Goal: Information Seeking & Learning: Compare options

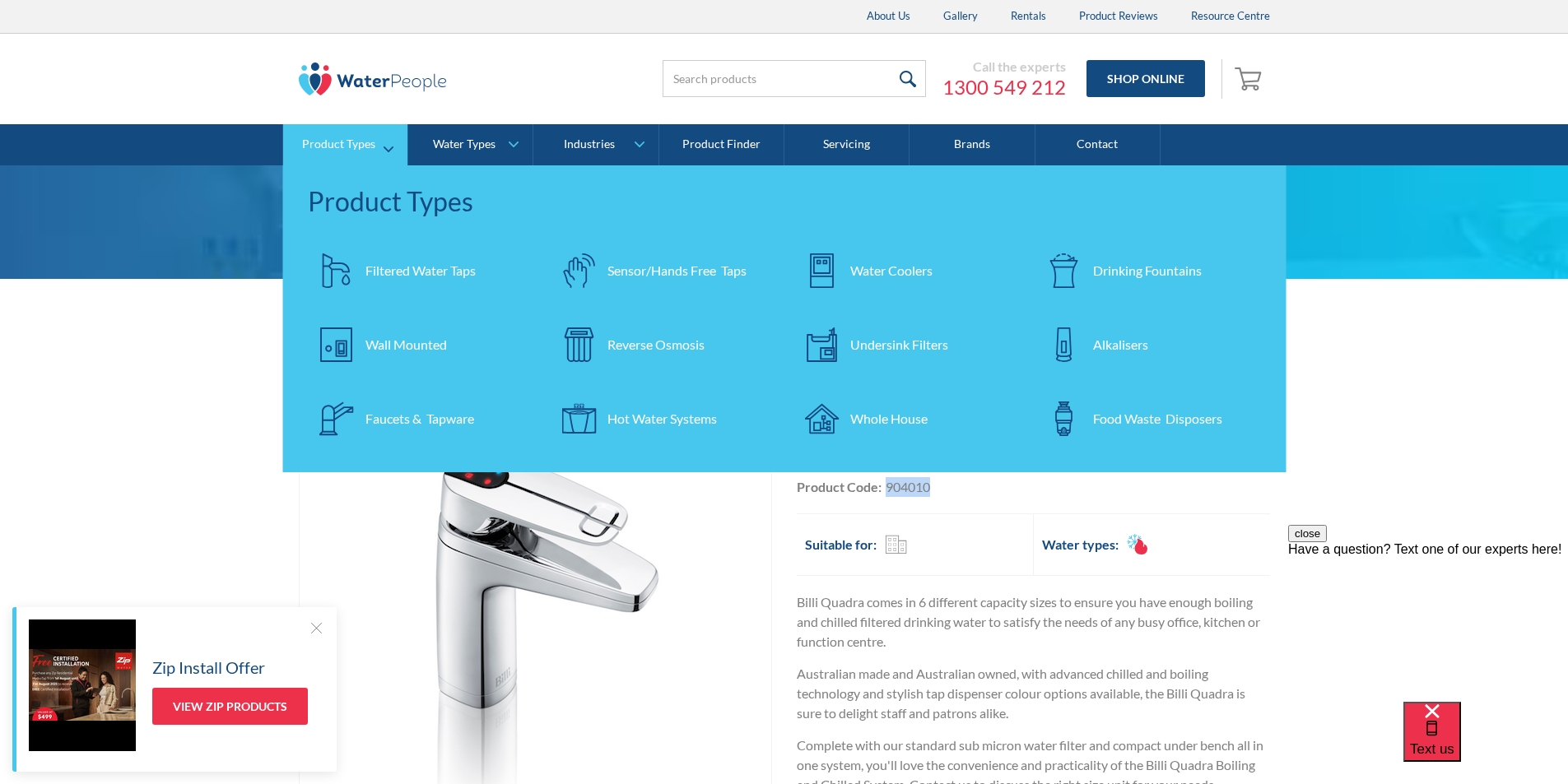
click at [415, 269] on div "Filtered Water Taps" at bounding box center [420, 271] width 110 height 19
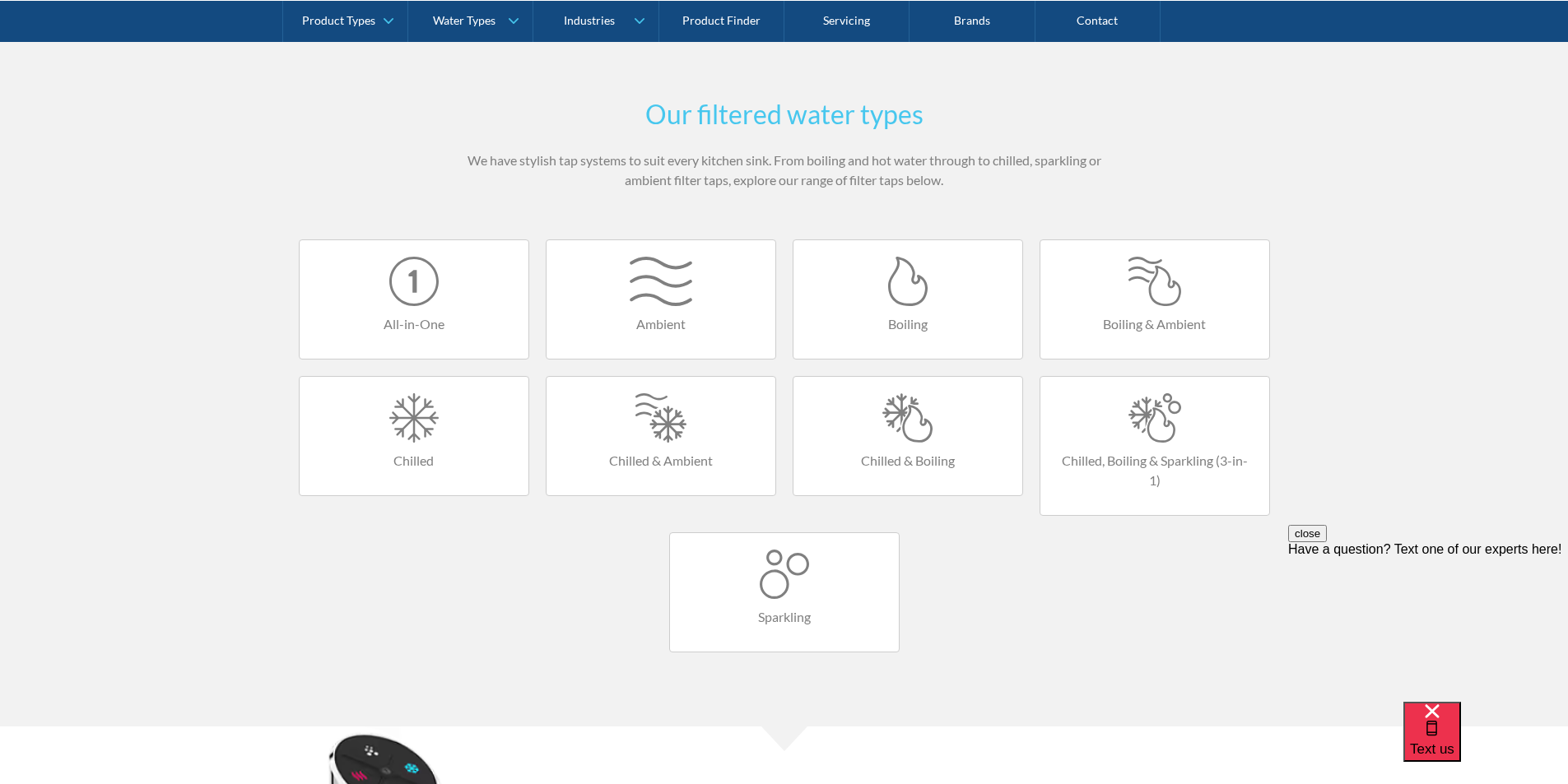
click at [893, 310] on link "Boiling" at bounding box center [907, 299] width 231 height 120
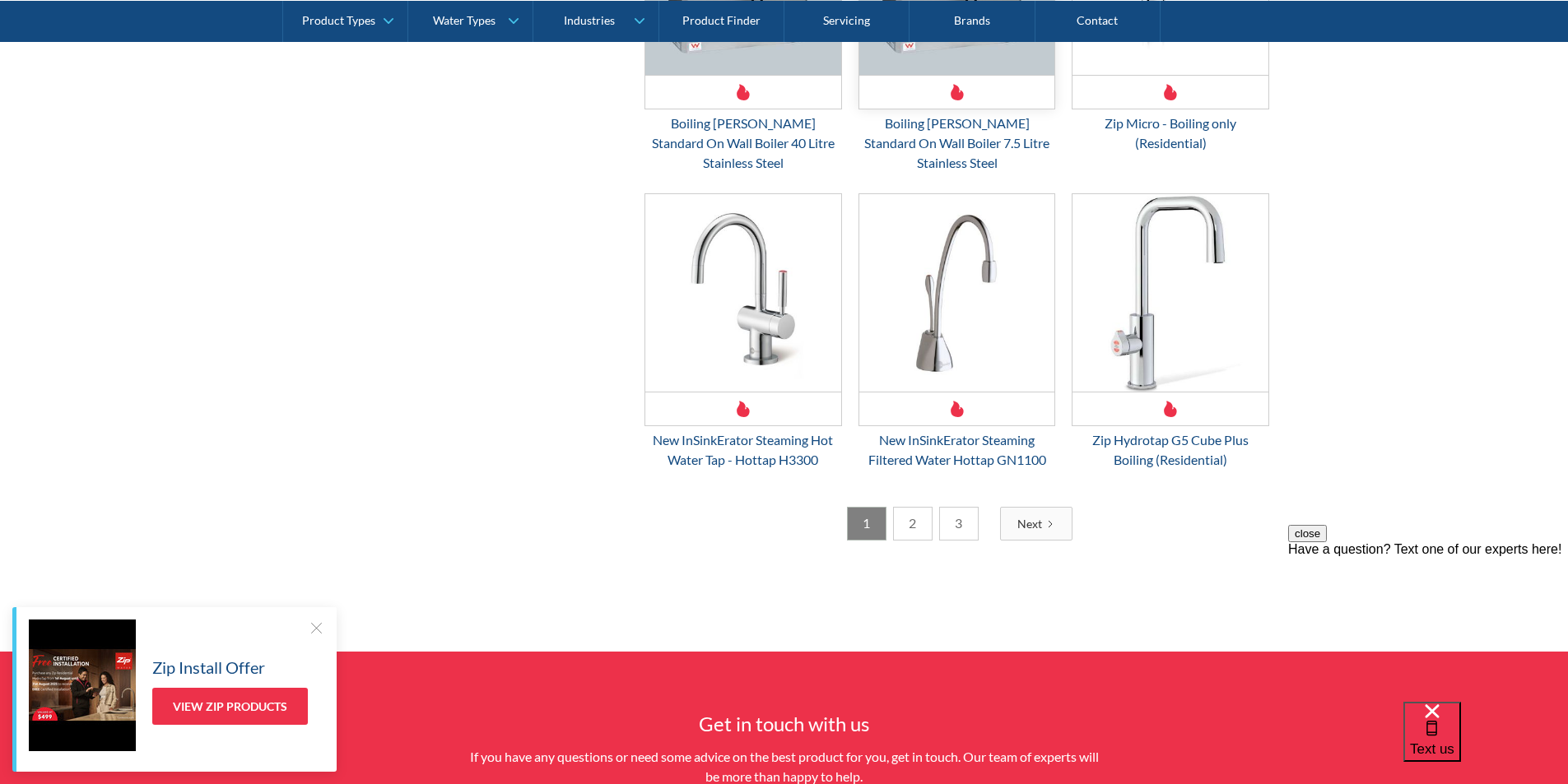
scroll to position [2551, 0]
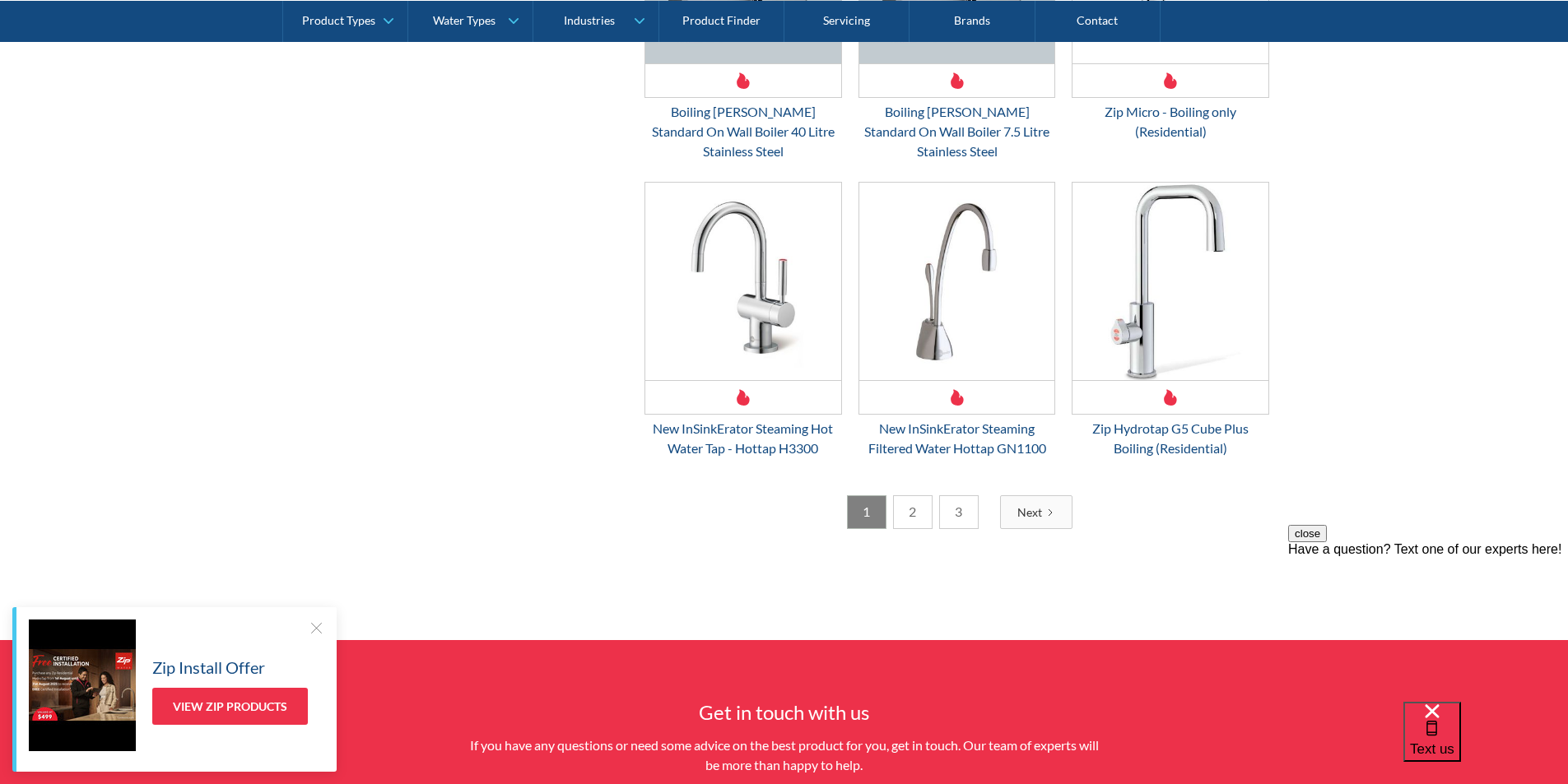
click at [920, 496] on link "2" at bounding box center [913, 512] width 40 height 33
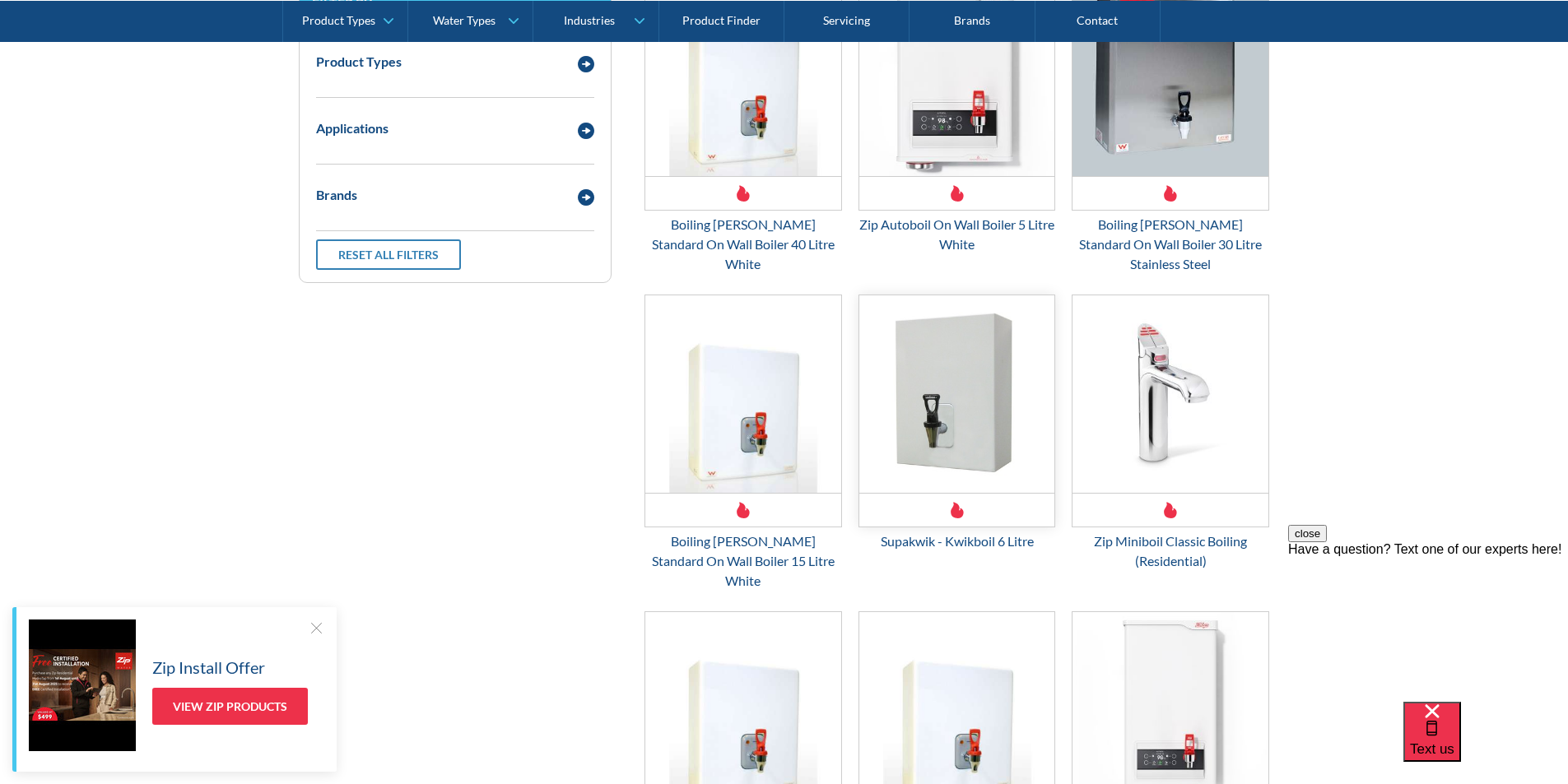
scroll to position [383, 0]
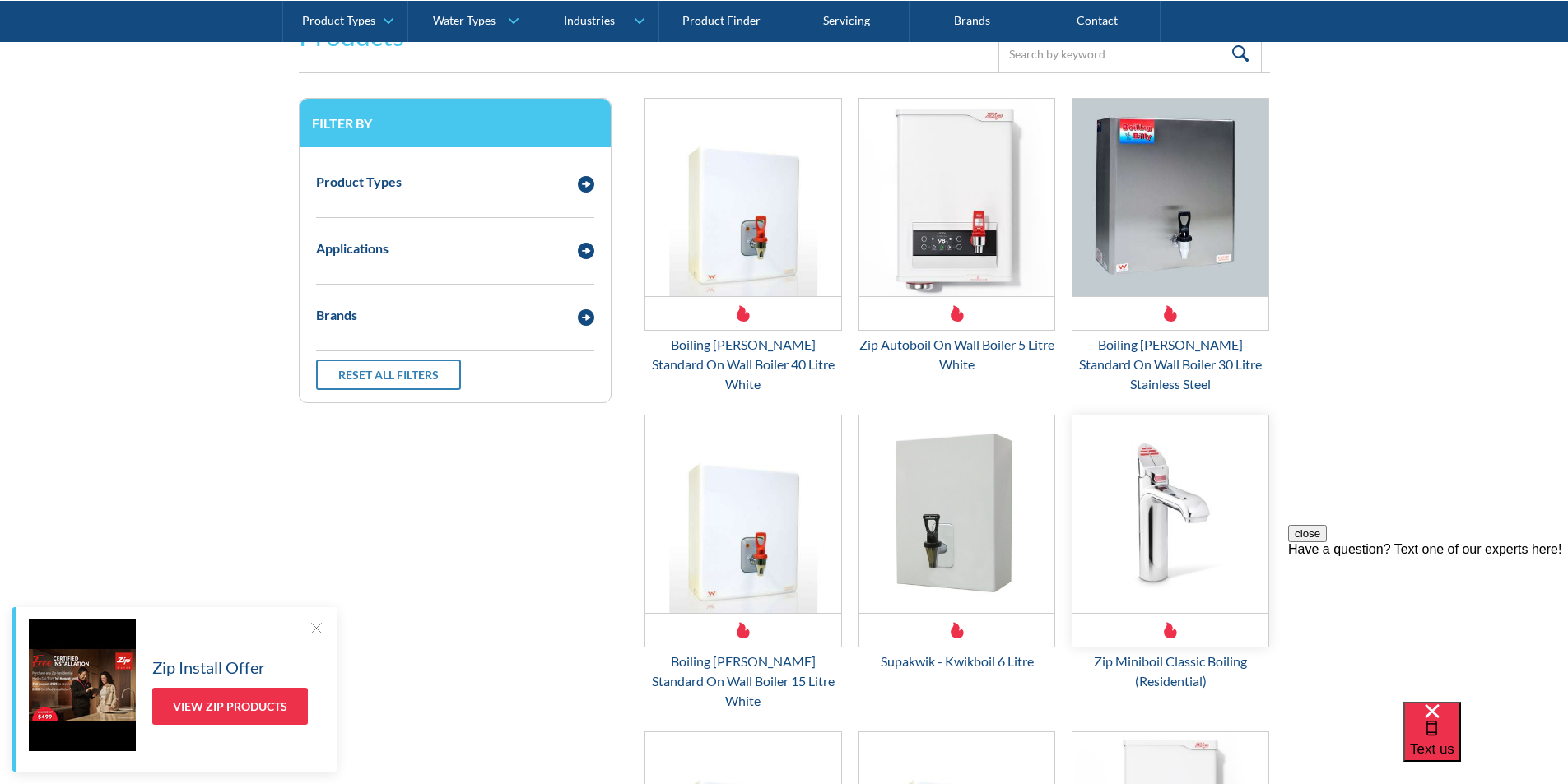
click at [1159, 506] on img "Email Form 3" at bounding box center [1170, 514] width 196 height 197
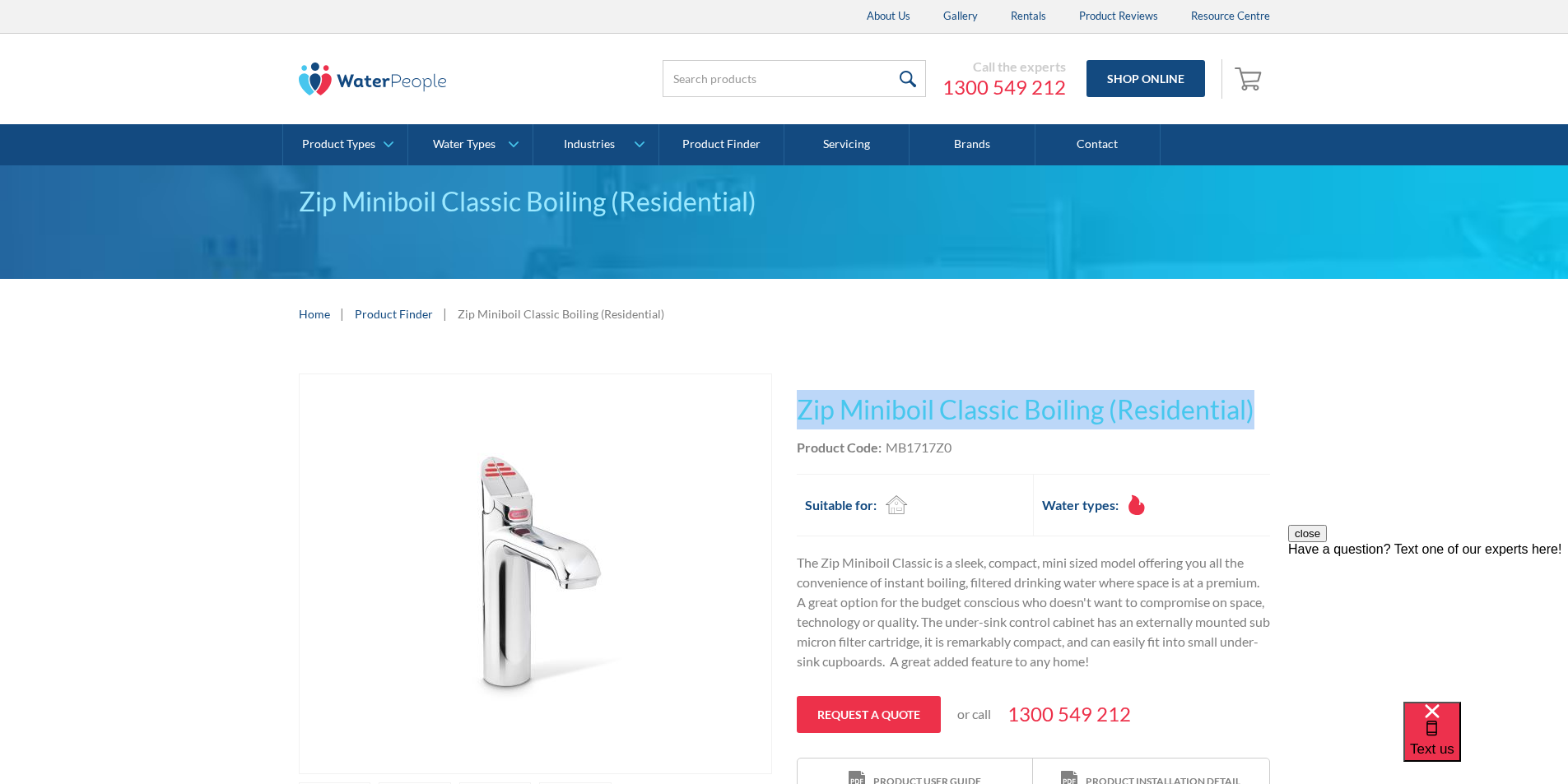
drag, startPoint x: 1257, startPoint y: 409, endPoint x: 804, endPoint y: 421, distance: 453.2
click at [785, 421] on div "Play video Fits Most Brands Best Seller No items found. This tap design is incl…" at bounding box center [784, 611] width 971 height 474
copy h1 "Zip Miniboil Classic Boiling (Residential)"
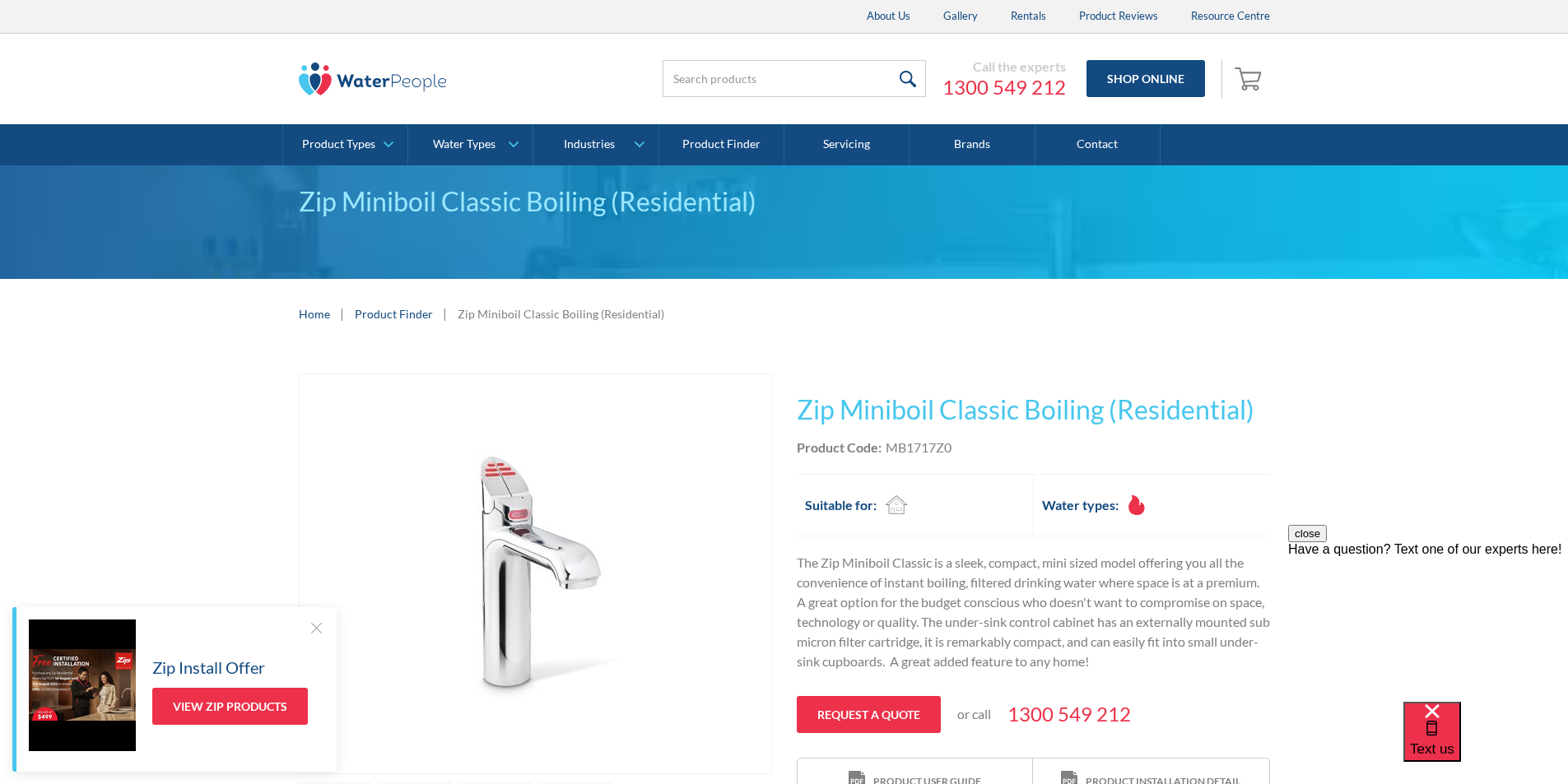
click at [996, 453] on div "Product Code: MB1717Z0" at bounding box center [1033, 448] width 474 height 19
drag, startPoint x: 955, startPoint y: 440, endPoint x: 888, endPoint y: 438, distance: 67.0
click at [888, 438] on div "Product Code: MB1717Z0" at bounding box center [1033, 448] width 474 height 19
copy div "MB1717Z0"
click at [968, 456] on div "Product Code: MB1717Z0" at bounding box center [1033, 448] width 474 height 19
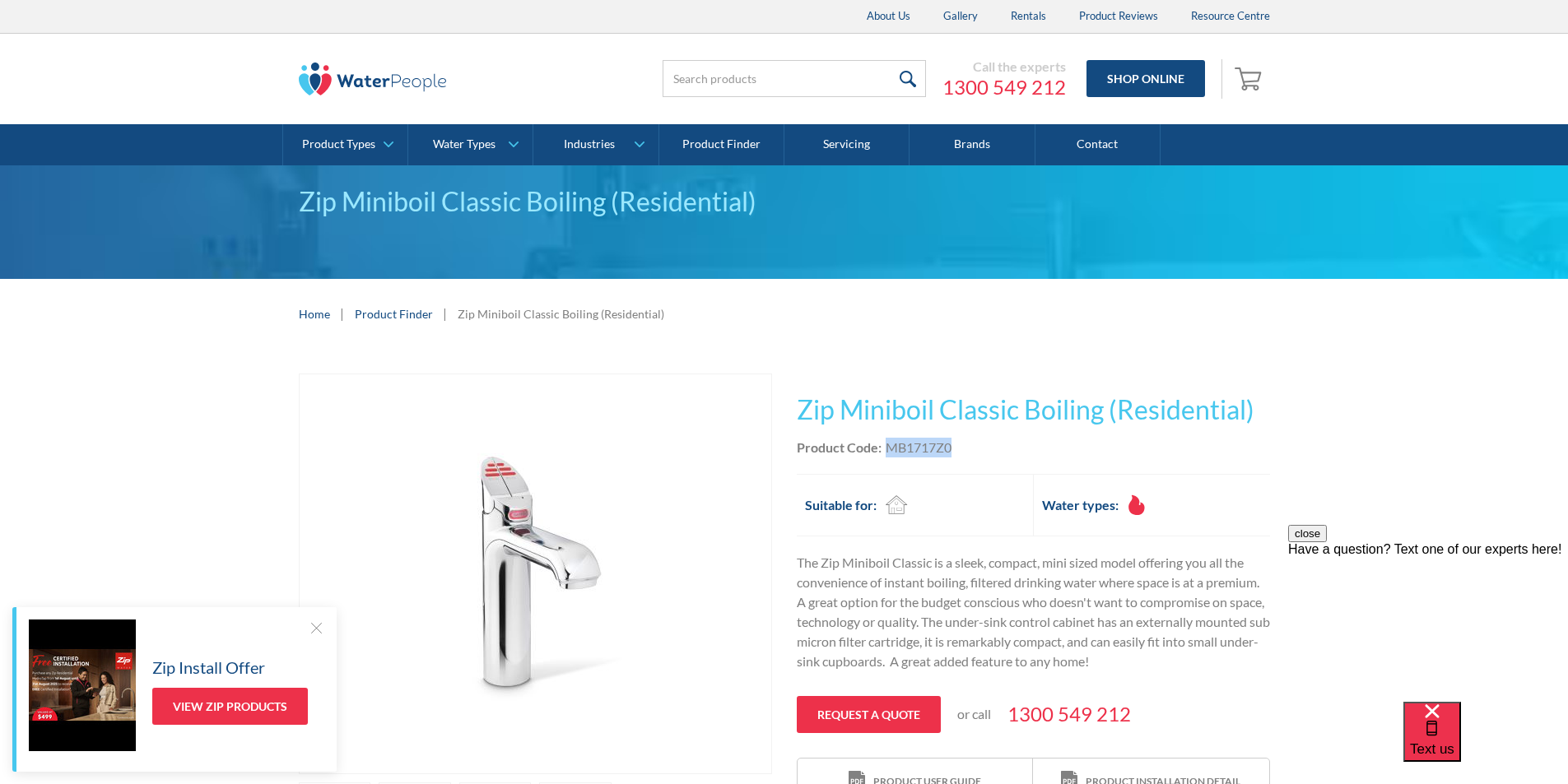
drag, startPoint x: 959, startPoint y: 449, endPoint x: 888, endPoint y: 449, distance: 71.0
click at [888, 449] on div "Product Code: MB1717Z0" at bounding box center [1033, 448] width 474 height 19
copy div "MB1717Z0"
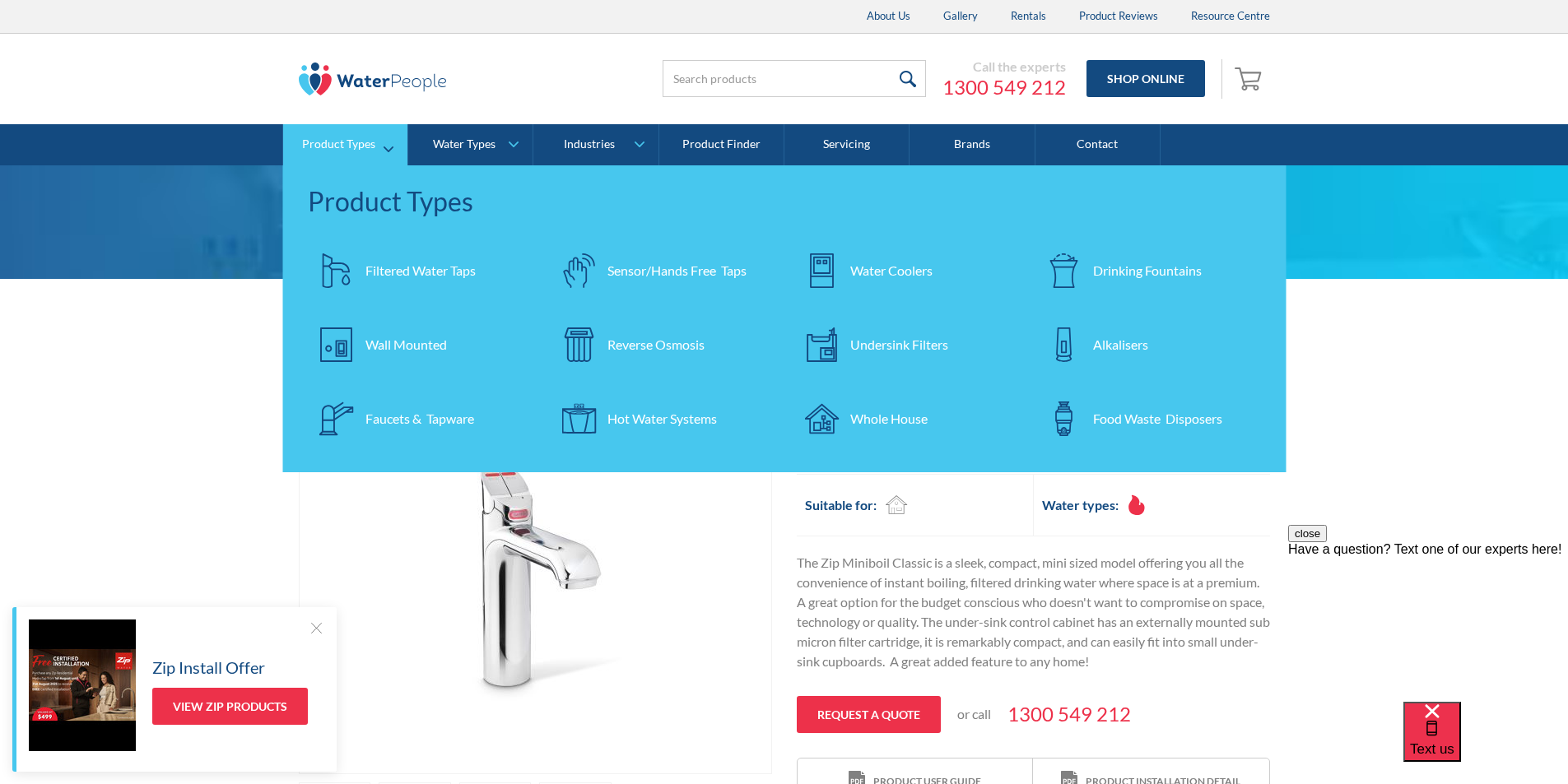
click at [384, 269] on div "Filtered Water Taps" at bounding box center [420, 271] width 110 height 19
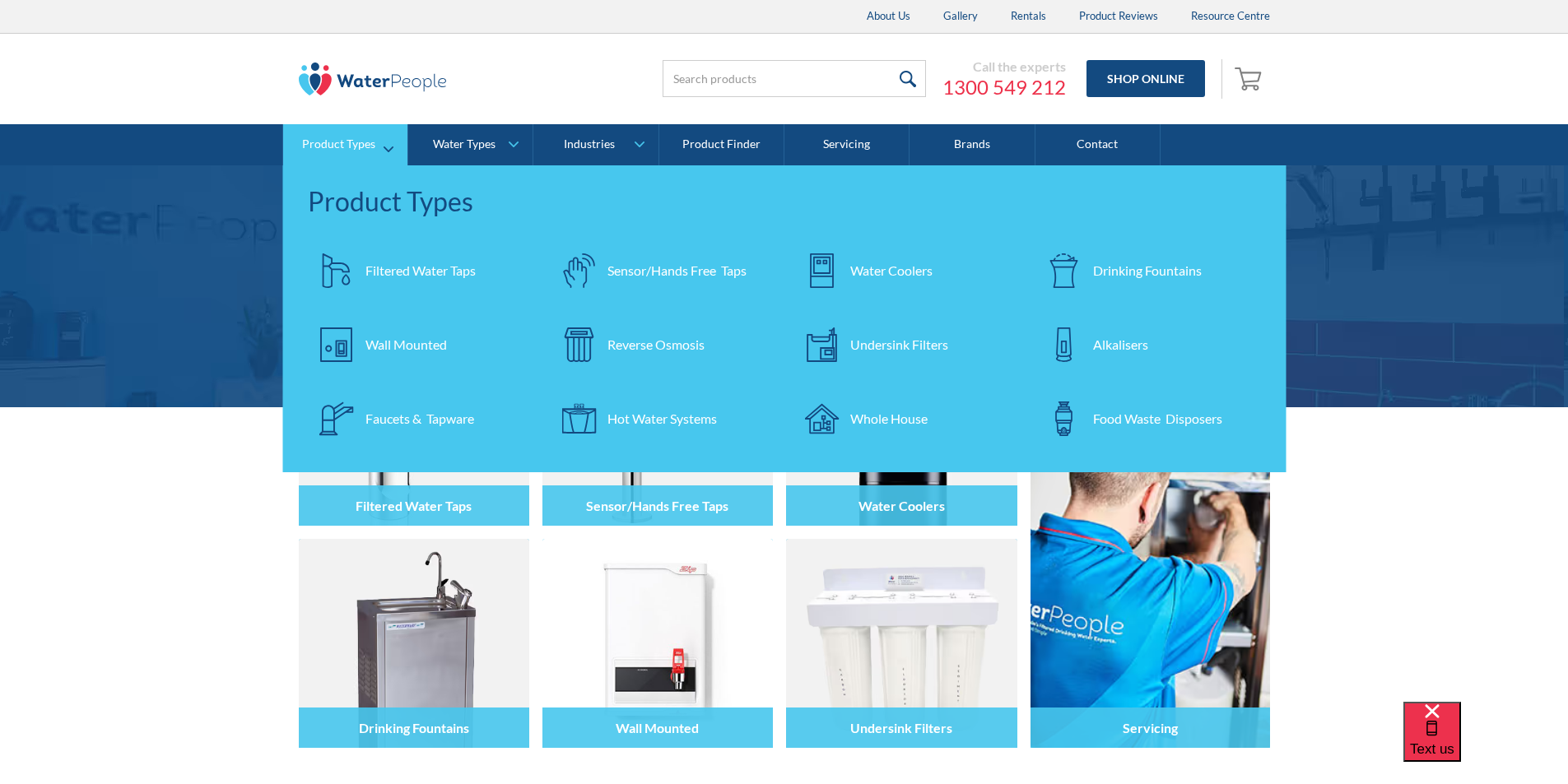
click at [390, 269] on div "Filtered Water Taps" at bounding box center [420, 271] width 110 height 19
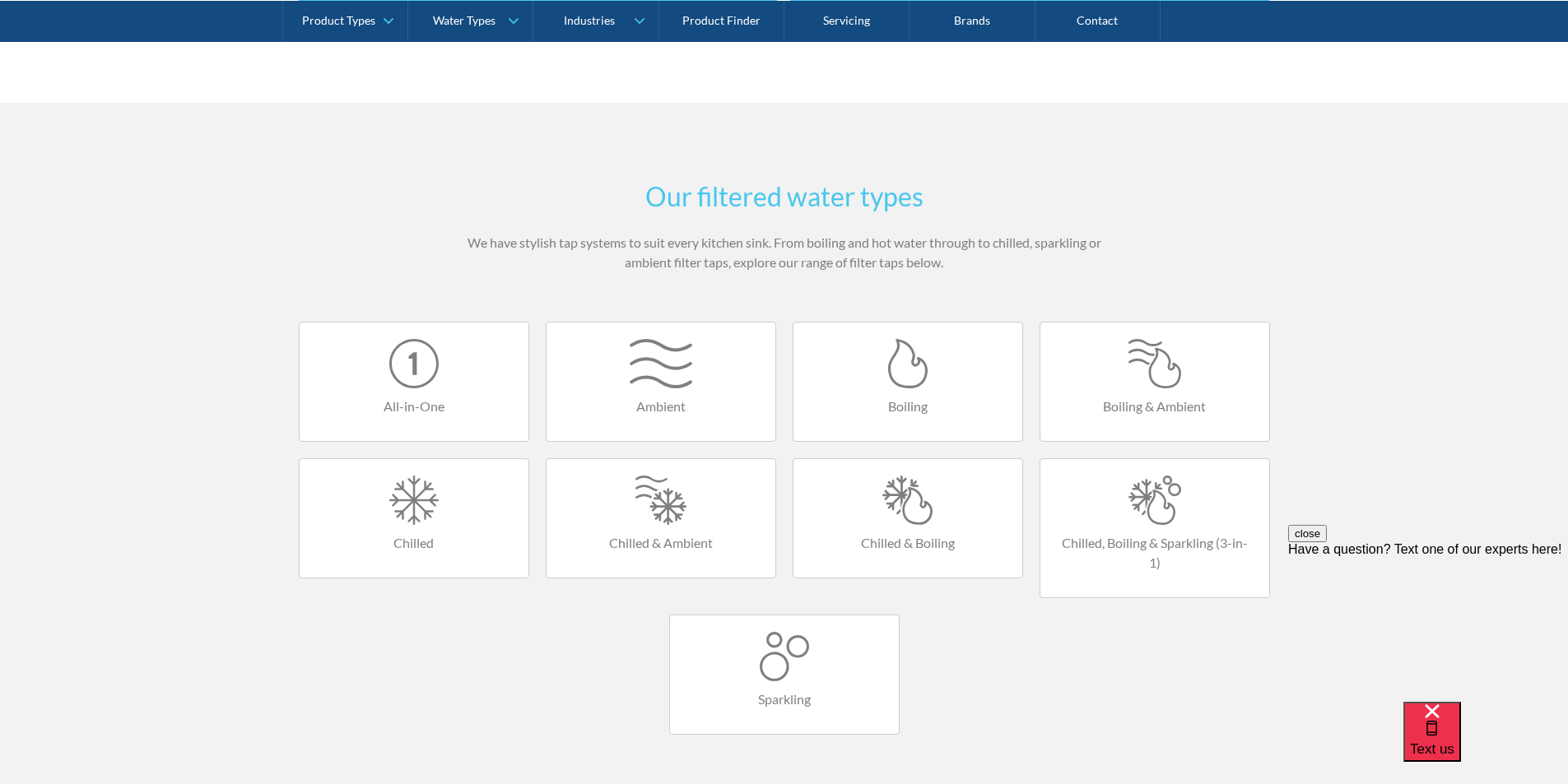
click at [1159, 364] on div at bounding box center [1154, 363] width 196 height 49
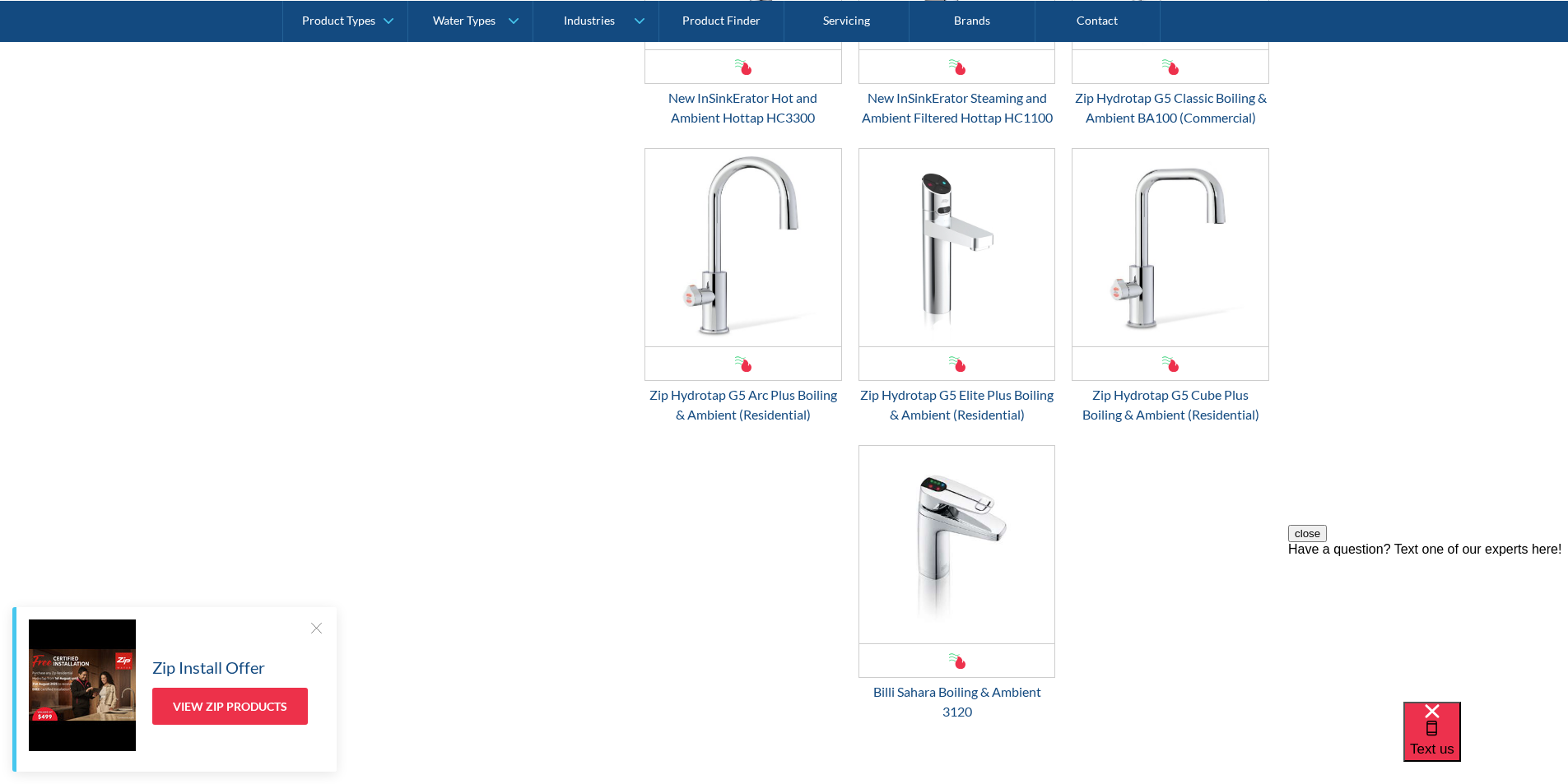
scroll to position [1728, 0]
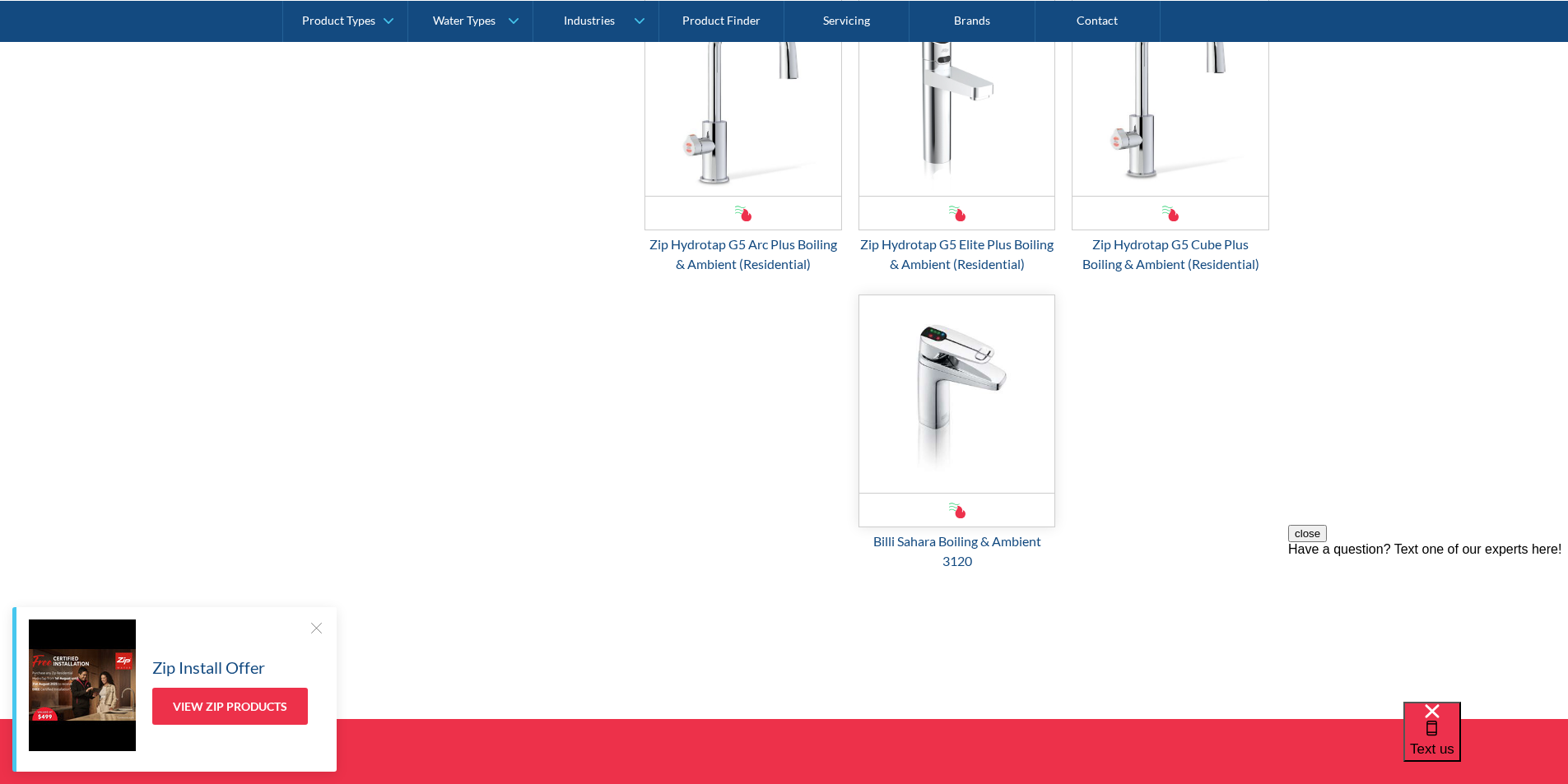
click at [942, 404] on img "Email Form 3" at bounding box center [956, 394] width 196 height 197
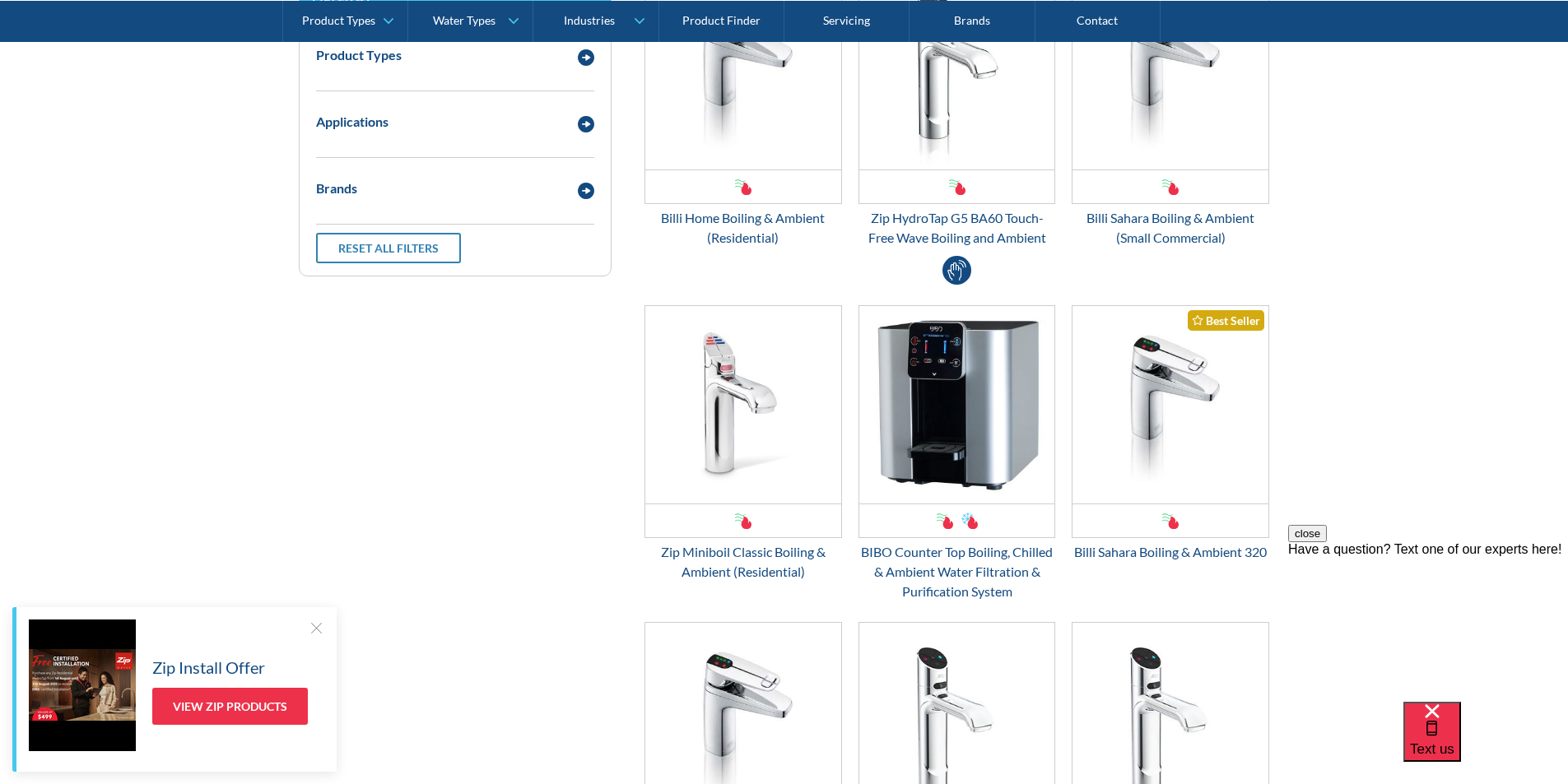
scroll to position [494, 0]
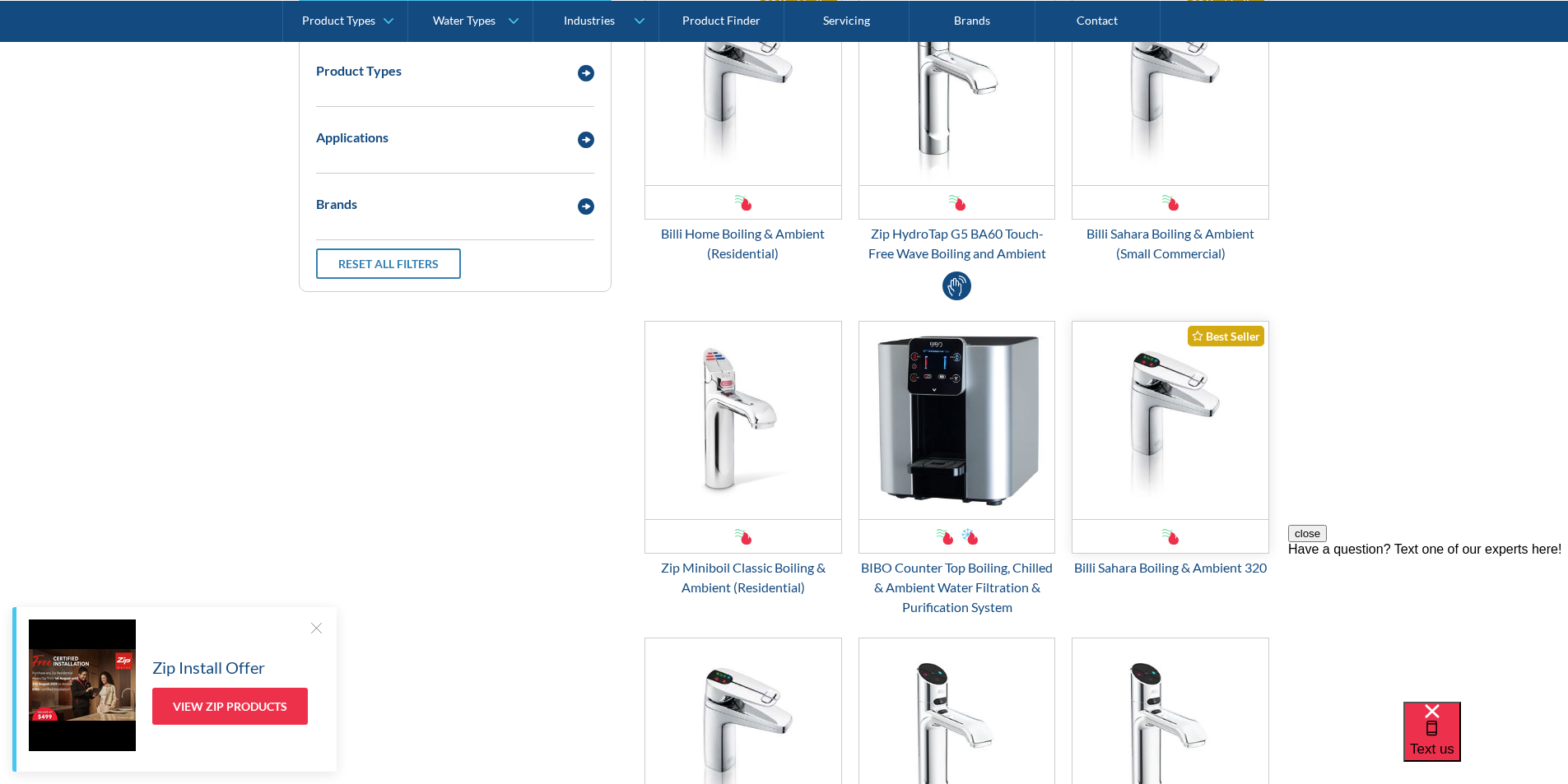
click at [1144, 411] on img "Email Form 3" at bounding box center [1170, 420] width 196 height 197
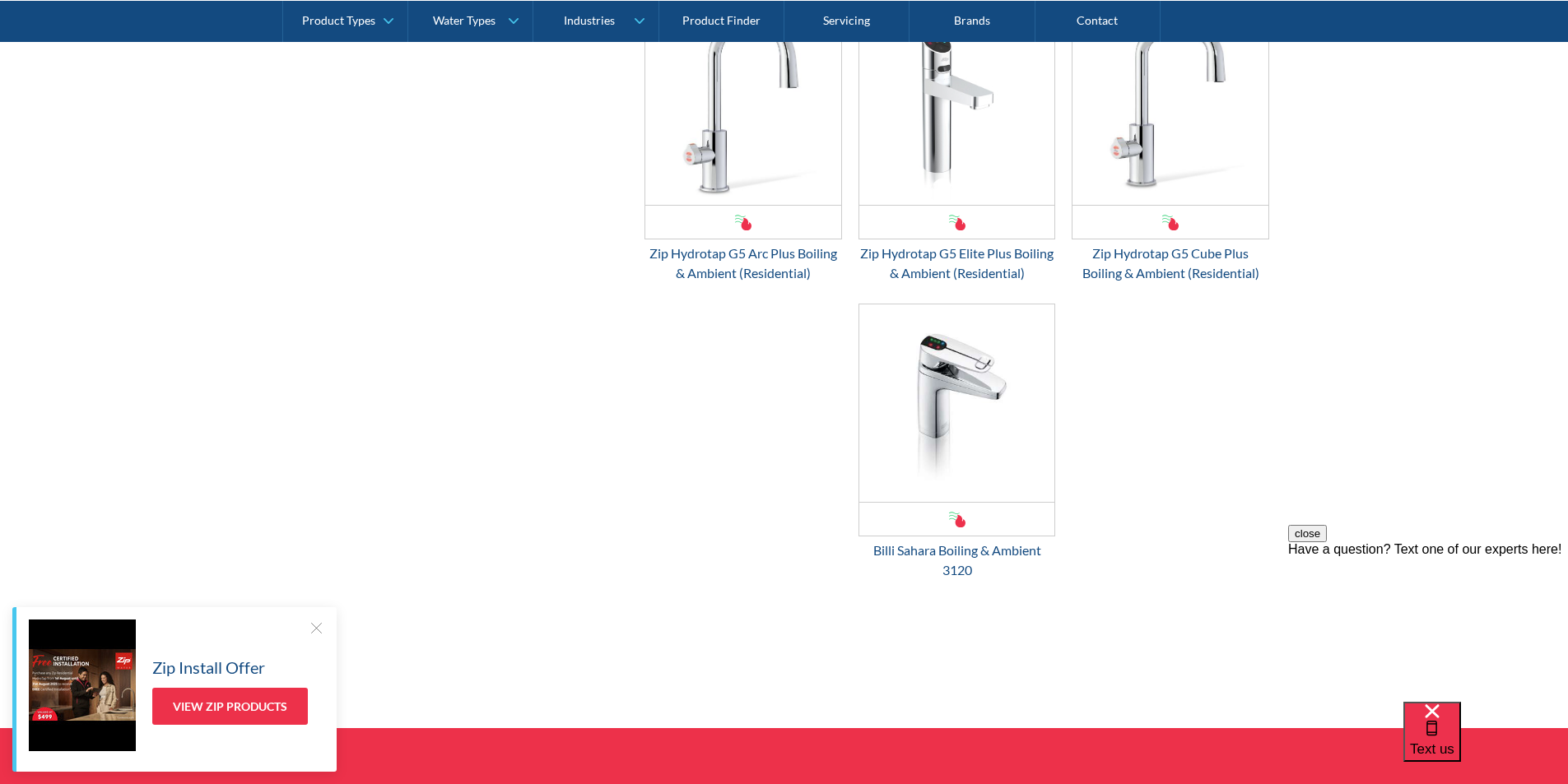
scroll to position [1728, 0]
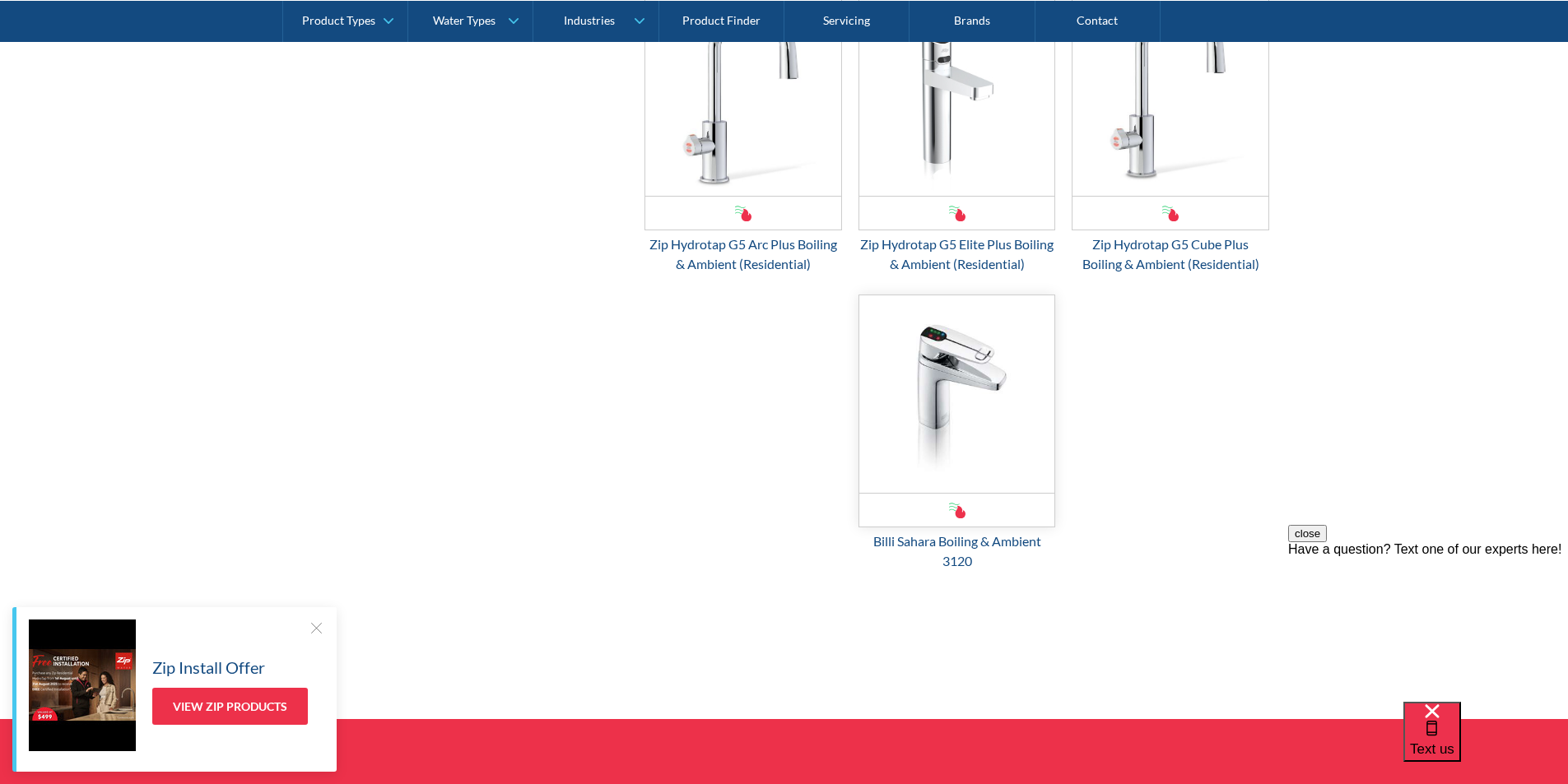
click at [926, 397] on img "Email Form 3" at bounding box center [956, 394] width 196 height 197
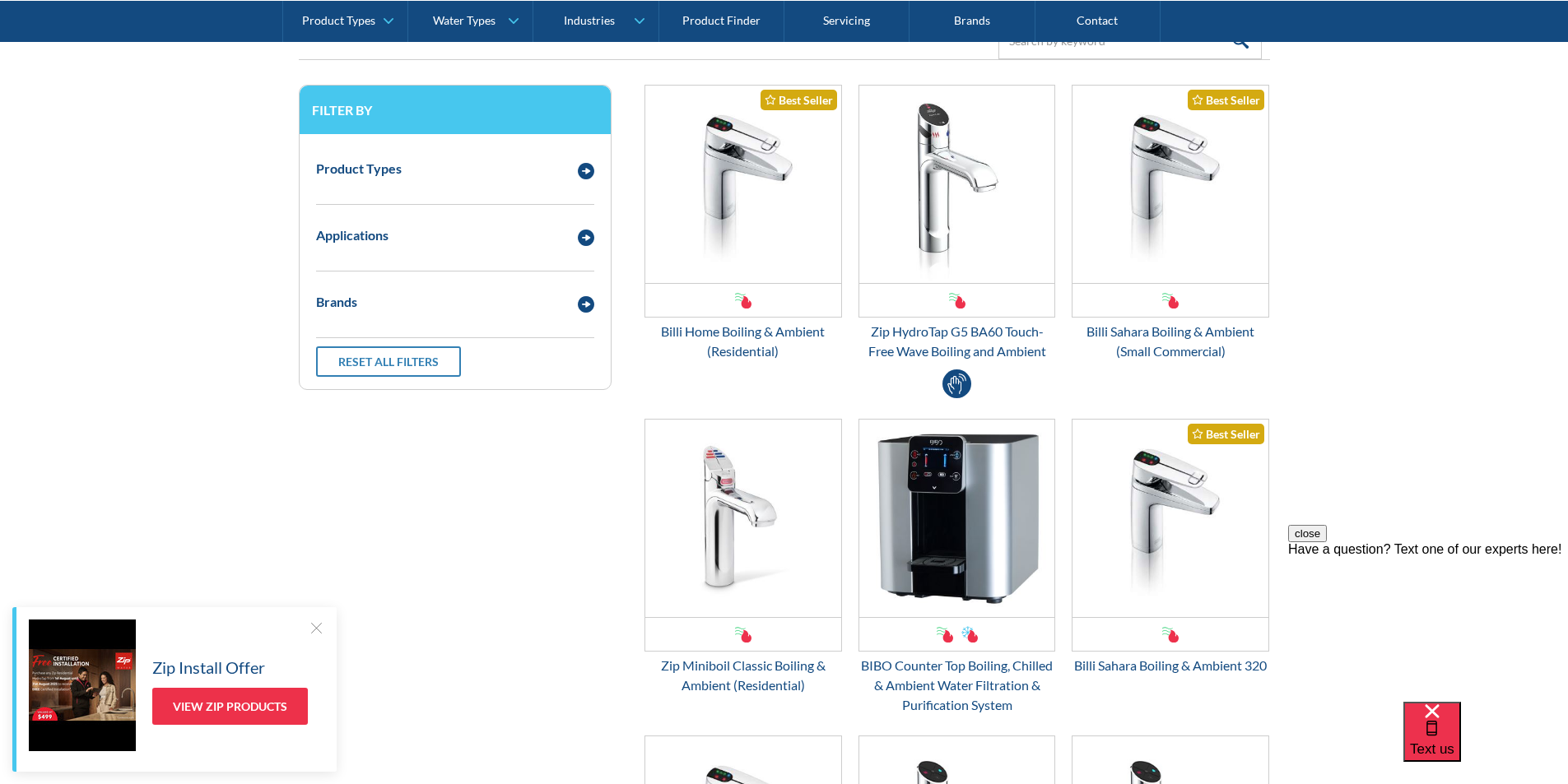
scroll to position [494, 0]
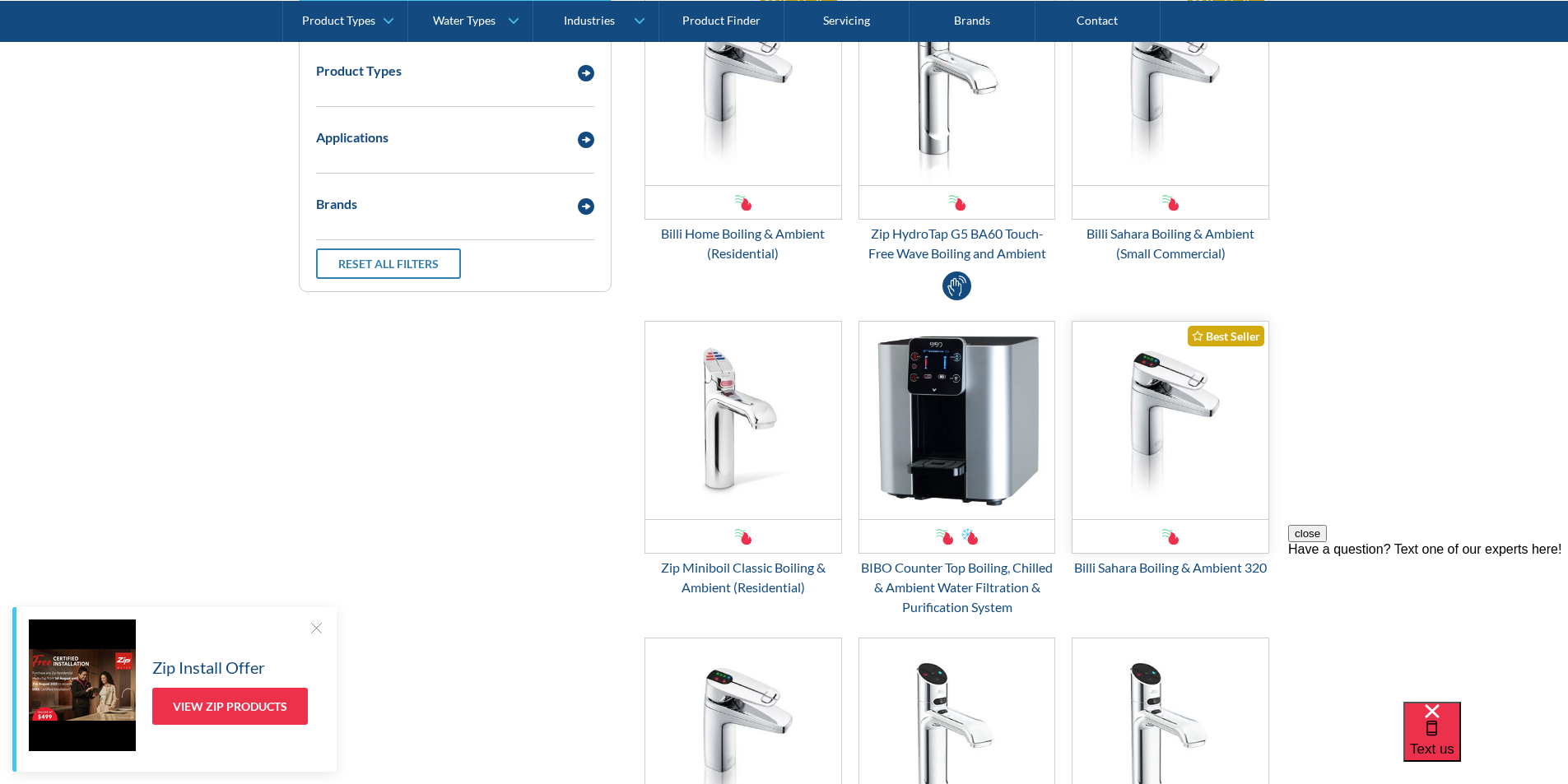
click at [1142, 462] on img "Email Form 3" at bounding box center [1170, 420] width 196 height 197
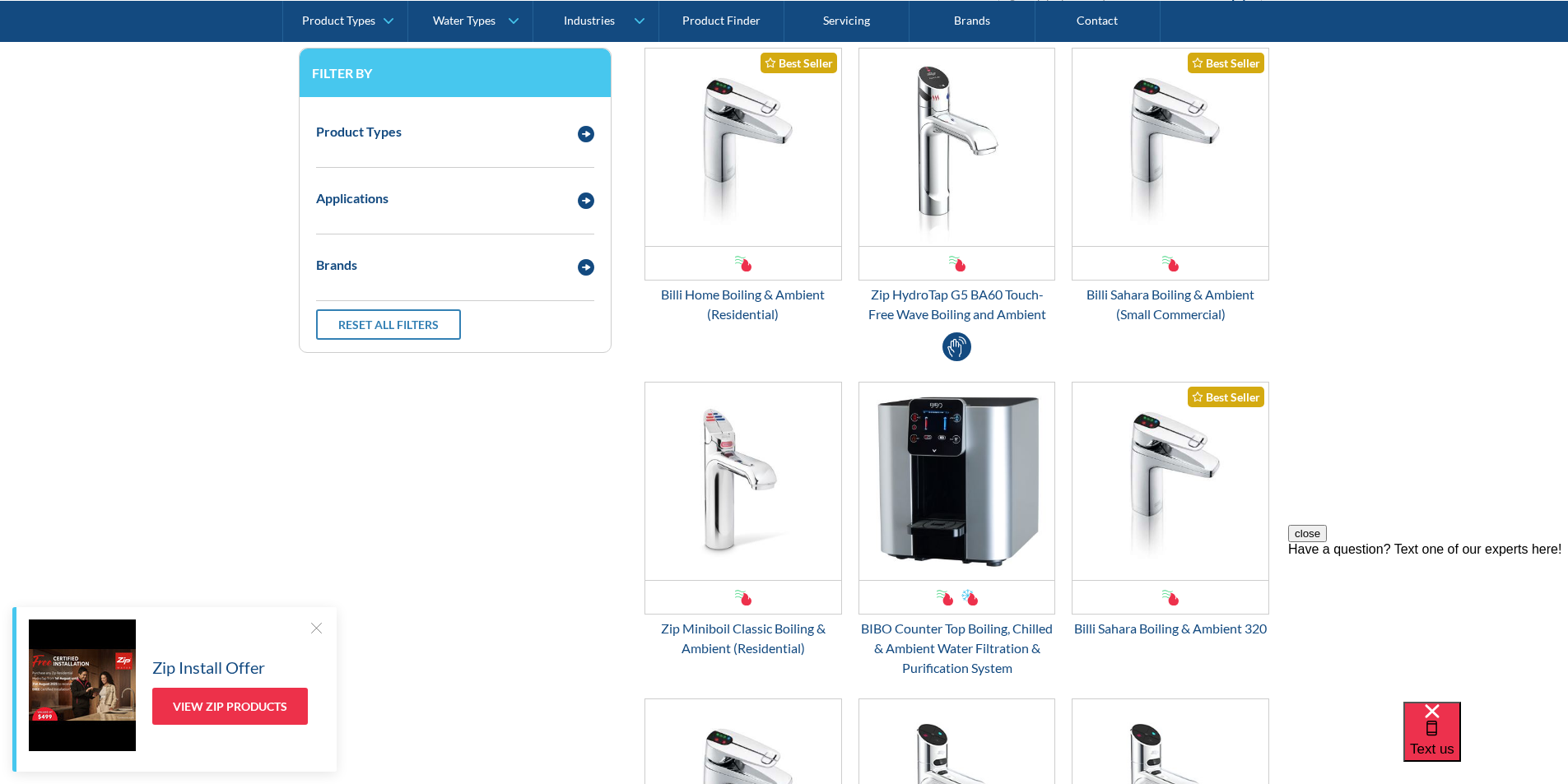
scroll to position [165, 0]
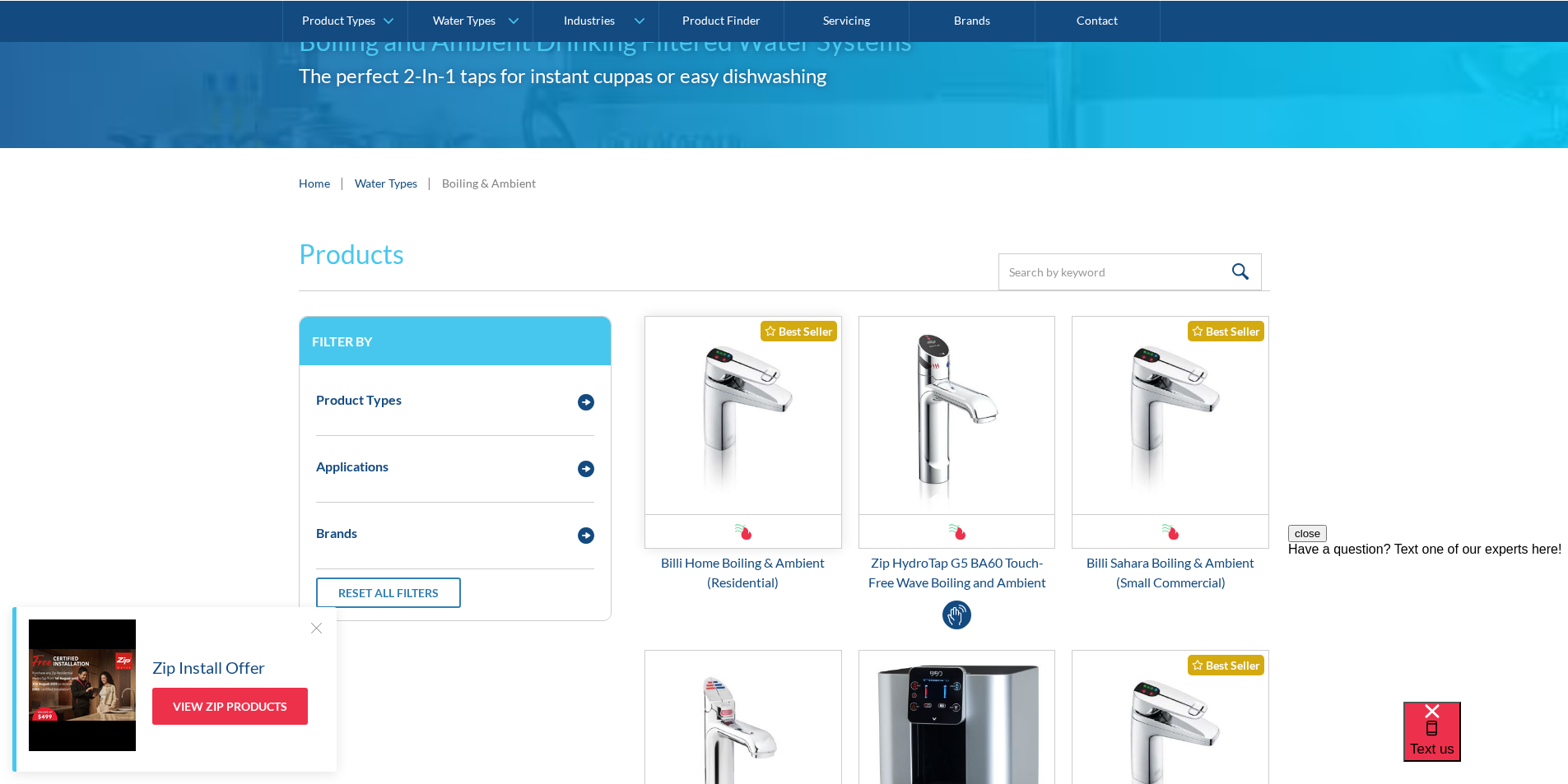
click at [724, 440] on img "Email Form 3" at bounding box center [742, 415] width 196 height 197
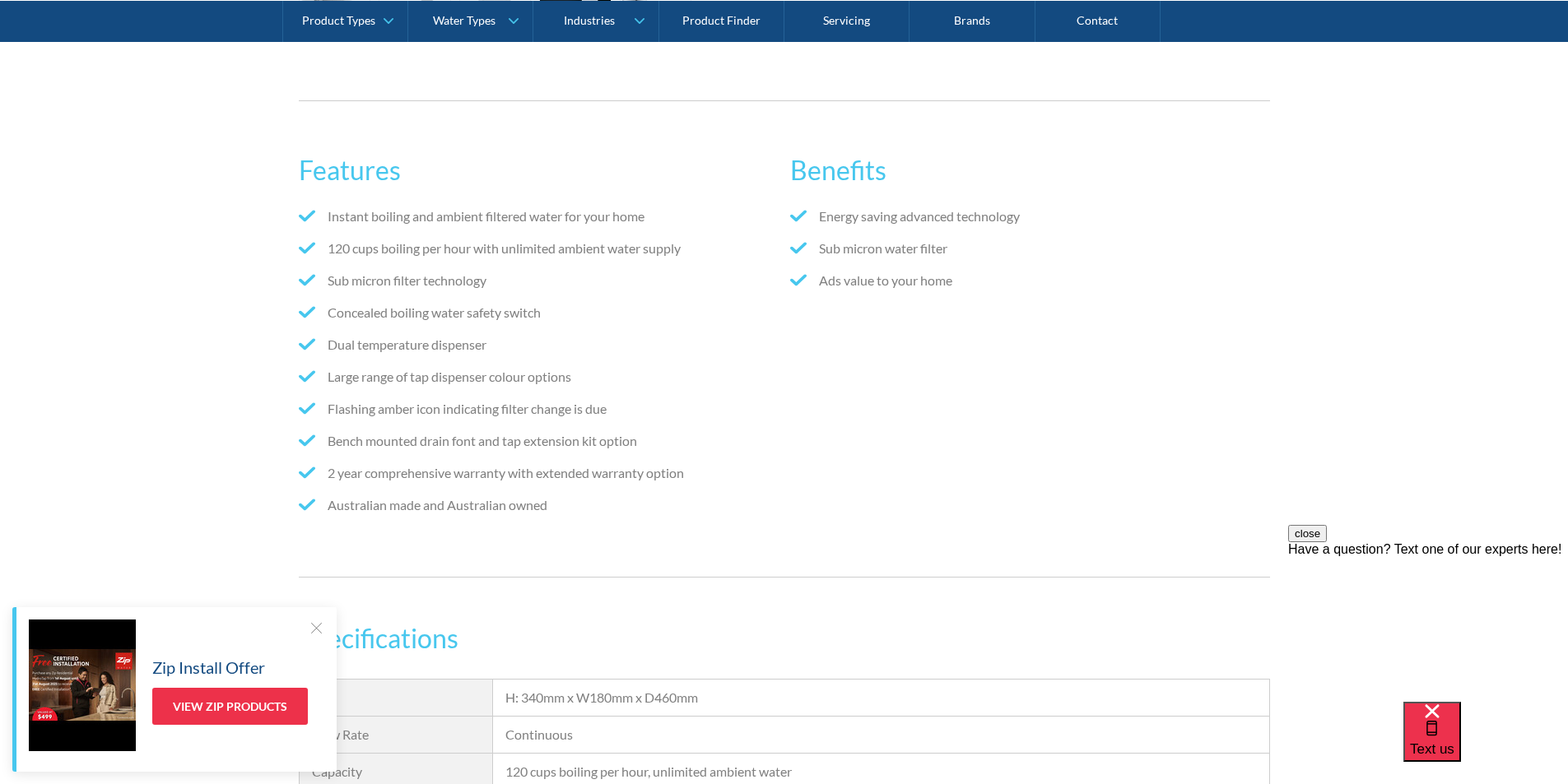
scroll to position [823, 0]
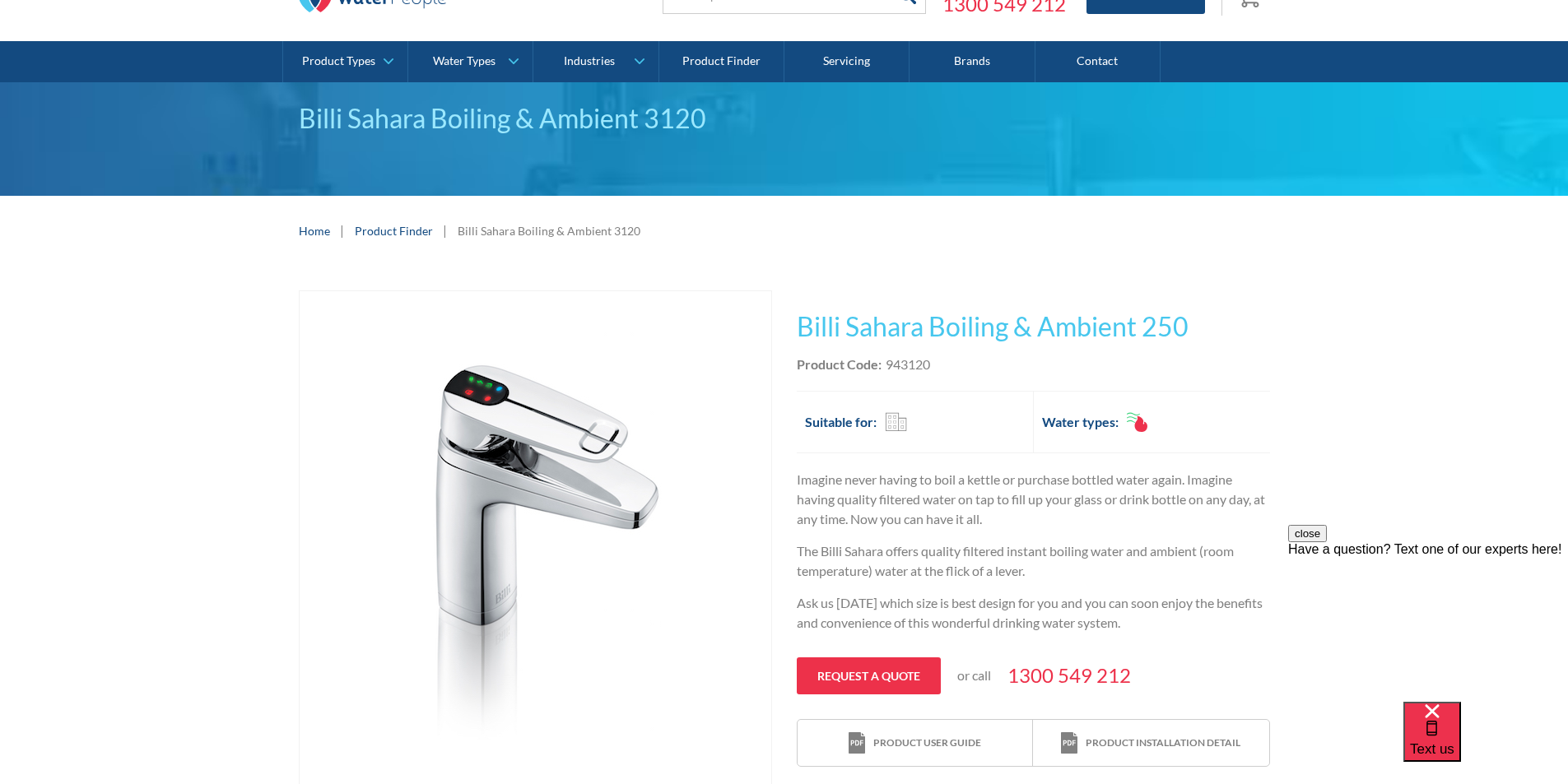
scroll to position [82, 0]
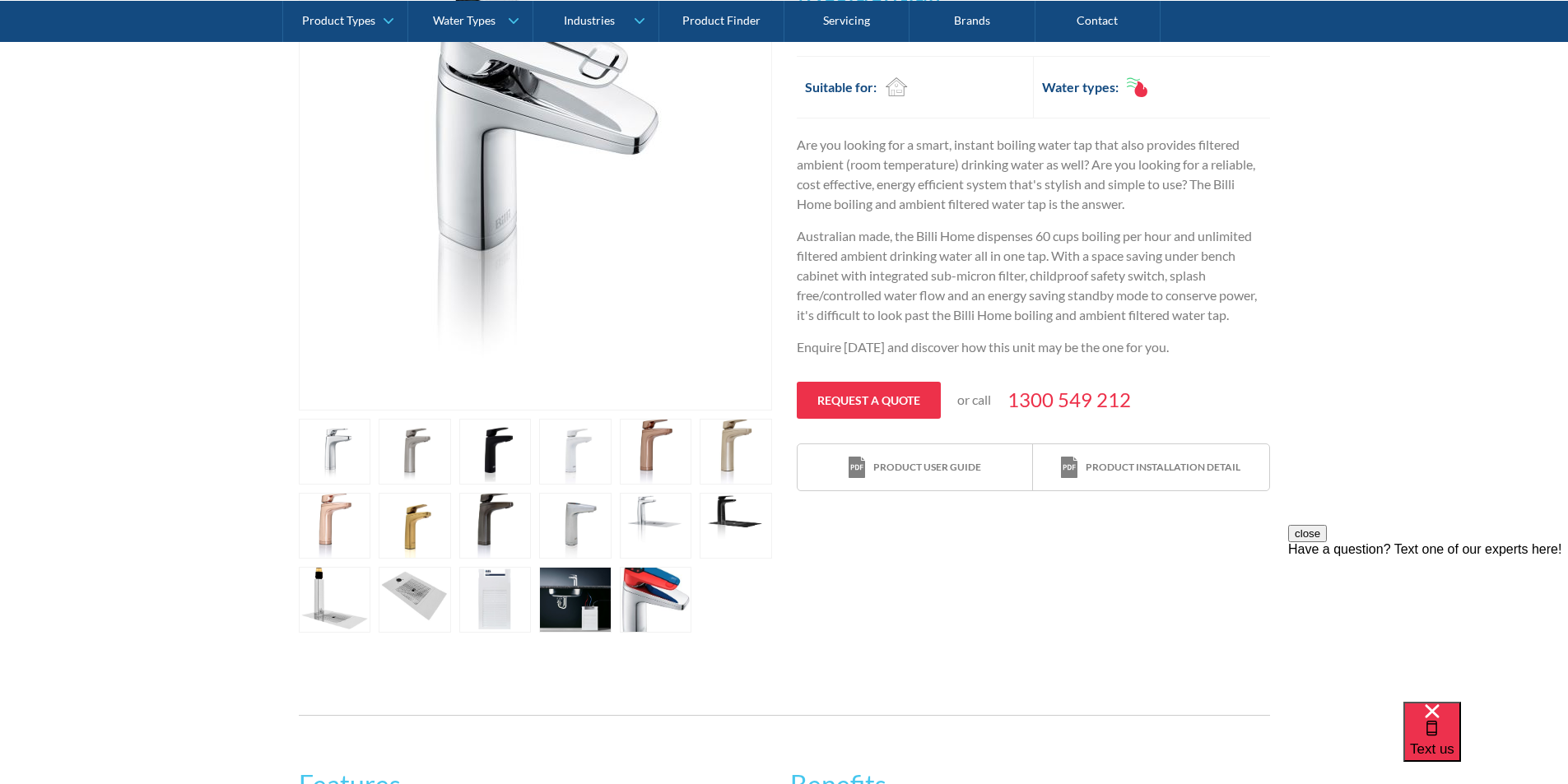
scroll to position [165, 0]
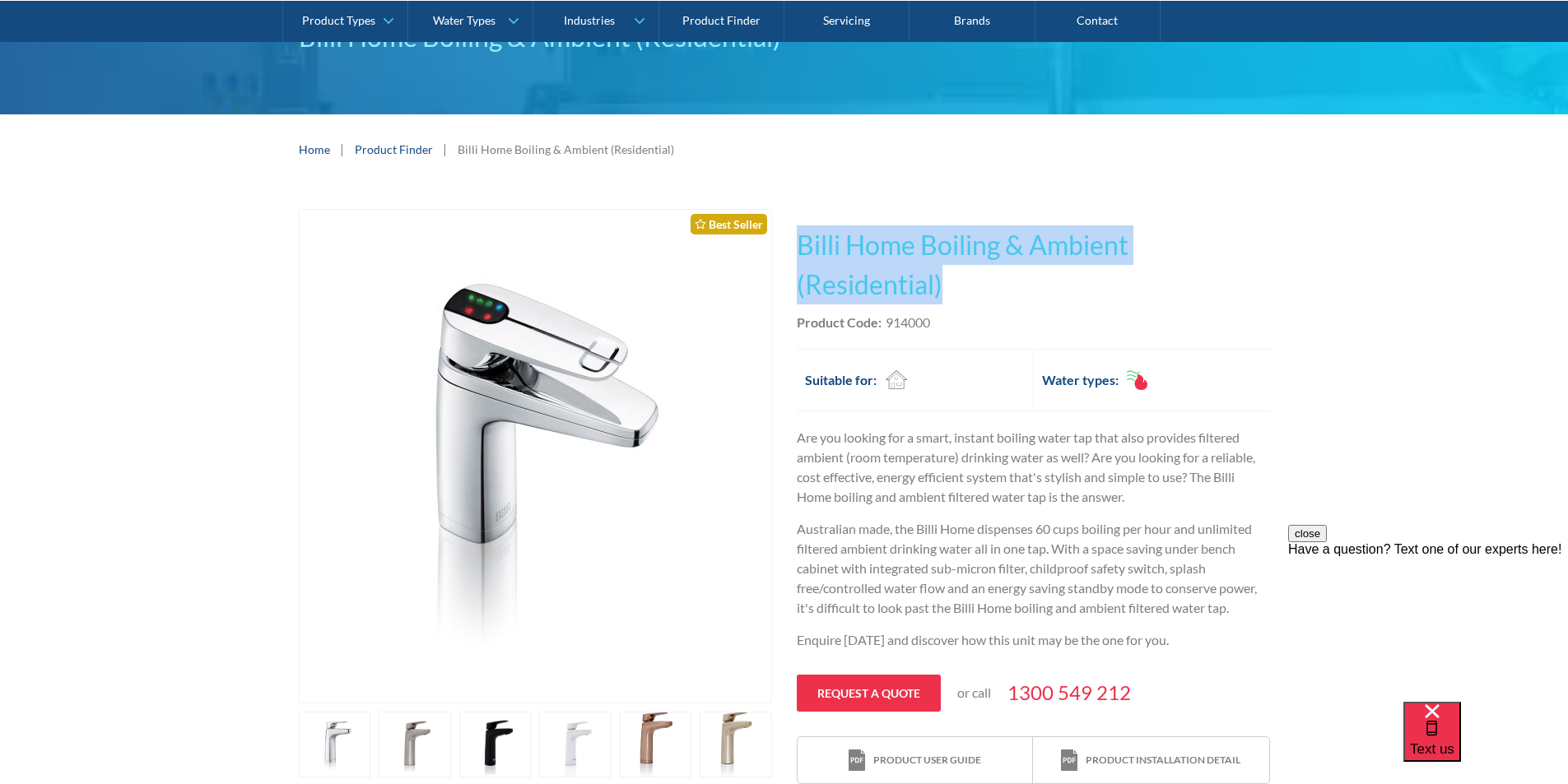
drag, startPoint x: 947, startPoint y: 284, endPoint x: 791, endPoint y: 243, distance: 161.3
click at [791, 242] on div "Play video Fits Most Brands Best Seller No items found. This tap design is incl…" at bounding box center [784, 568] width 971 height 717
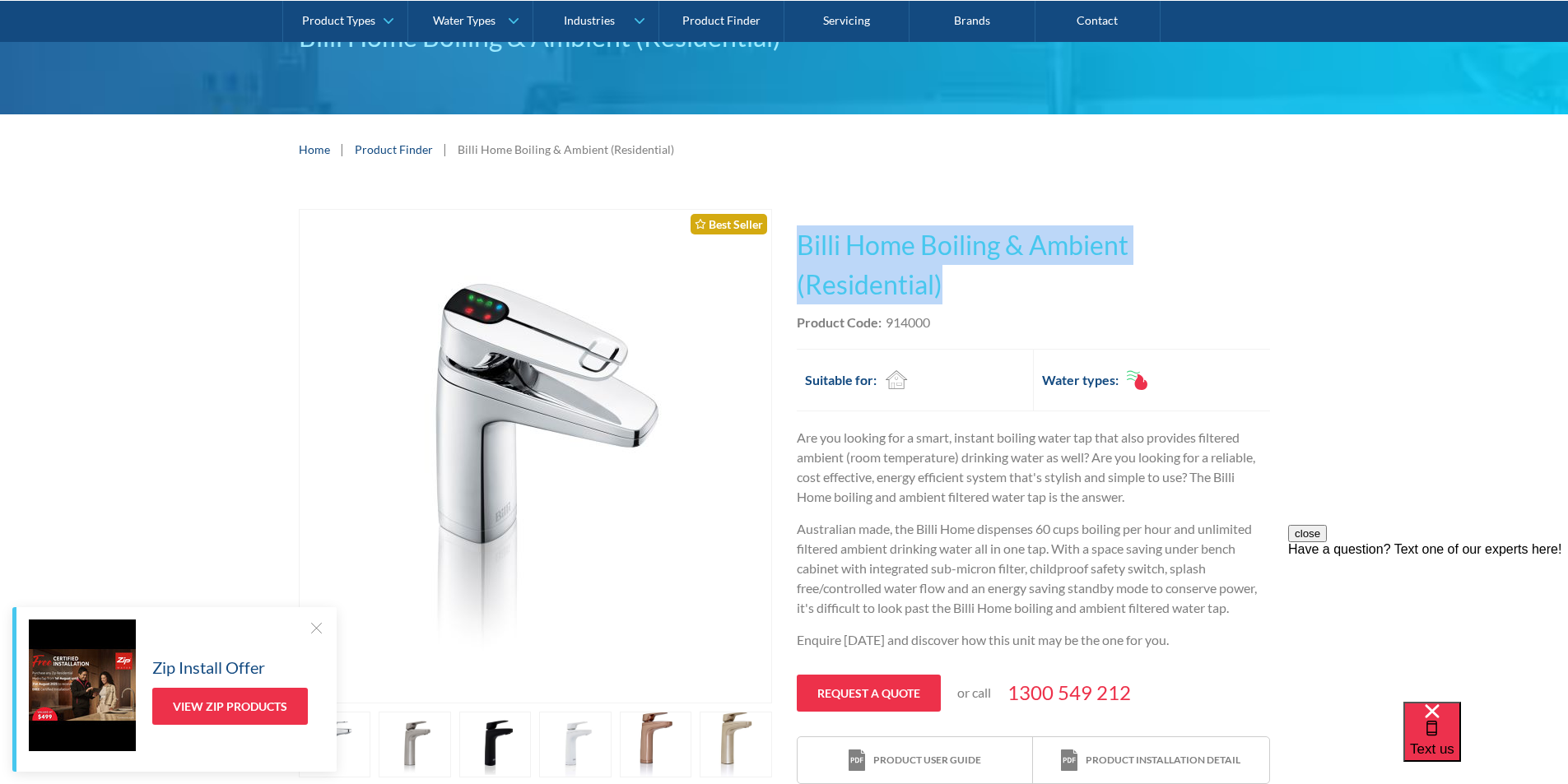
copy h1 "Billi Home Boiling & Ambient (Residential)"
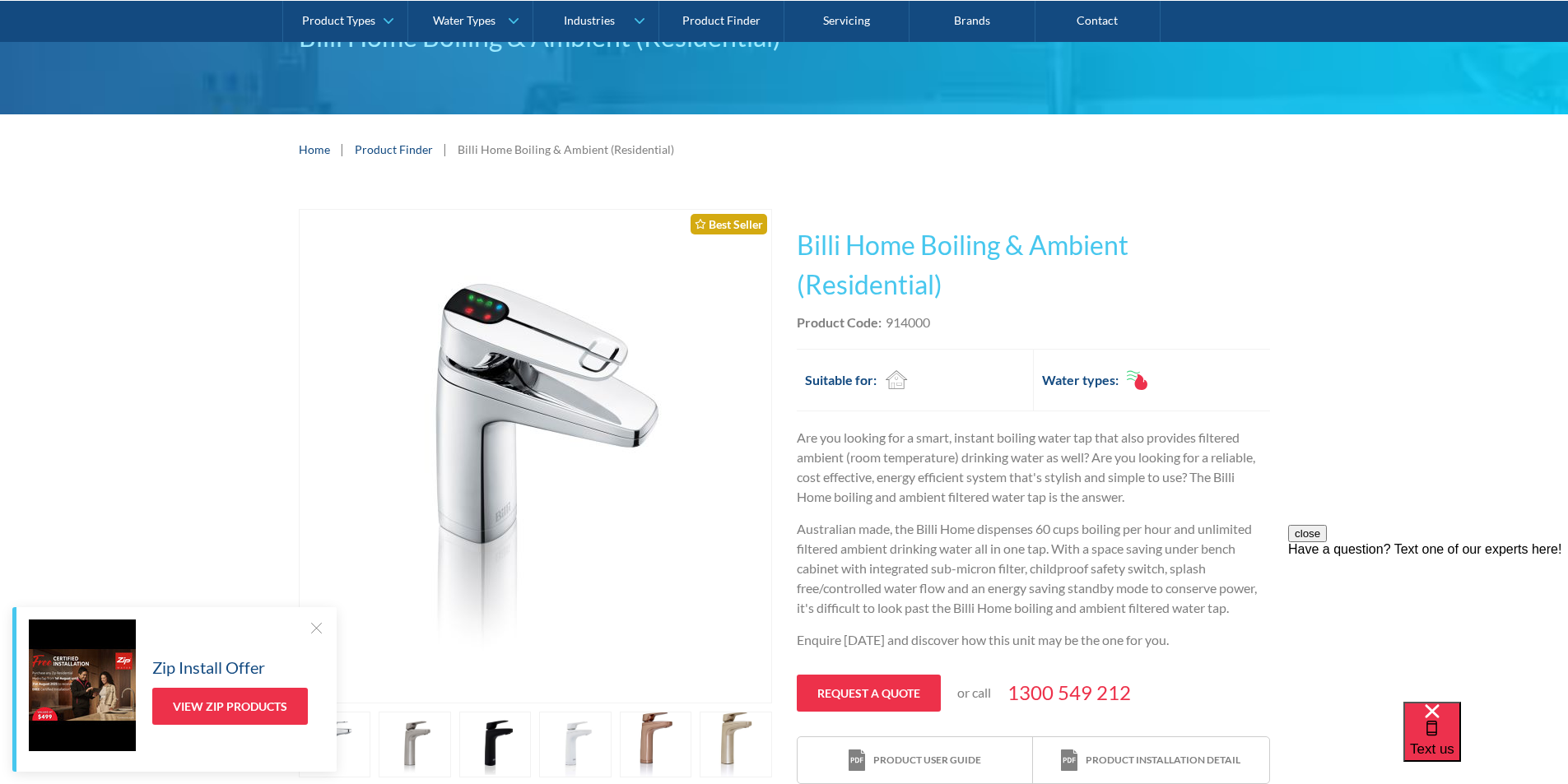
click at [968, 319] on div "Product Code: 914000" at bounding box center [1033, 322] width 474 height 19
drag, startPoint x: 927, startPoint y: 324, endPoint x: 885, endPoint y: 327, distance: 42.1
click at [886, 327] on div "914000" at bounding box center [908, 322] width 44 height 19
click at [955, 331] on div "Product Code: 914000" at bounding box center [1033, 322] width 474 height 19
drag, startPoint x: 935, startPoint y: 321, endPoint x: 887, endPoint y: 328, distance: 48.5
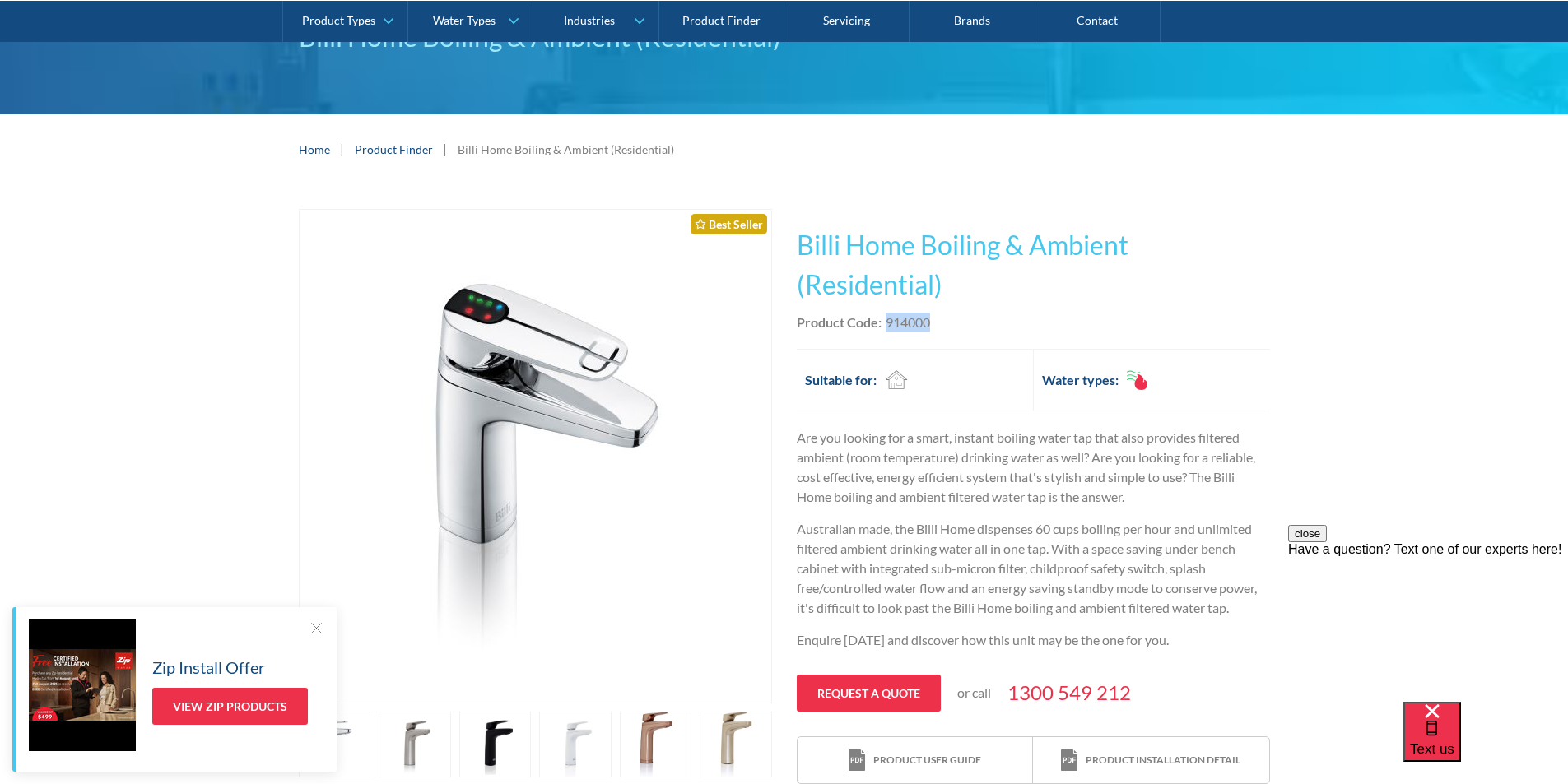
click at [887, 328] on div "Product Code: 914000" at bounding box center [1033, 322] width 474 height 19
copy div "914000"
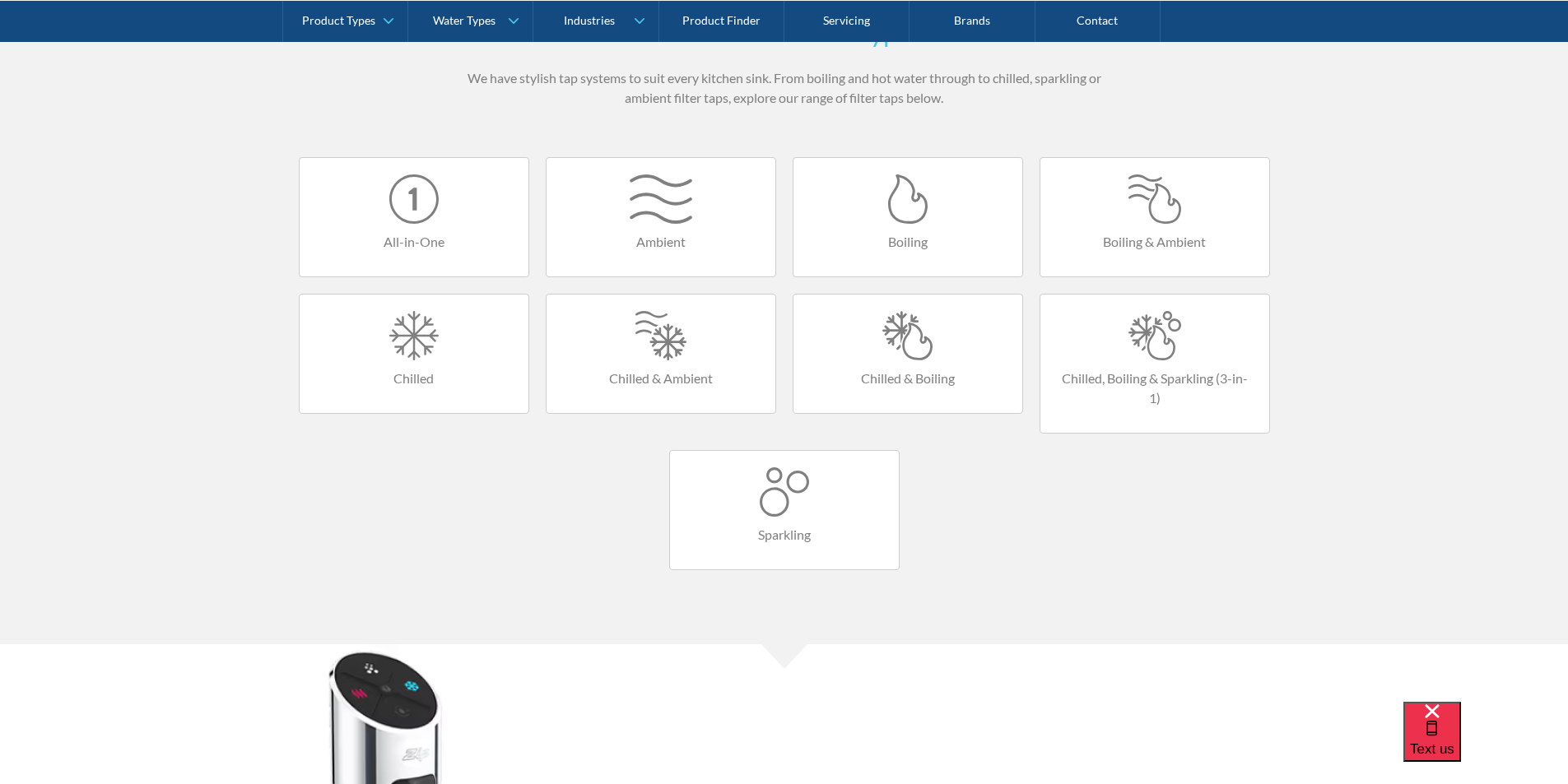
click at [1139, 340] on div at bounding box center [1154, 335] width 196 height 49
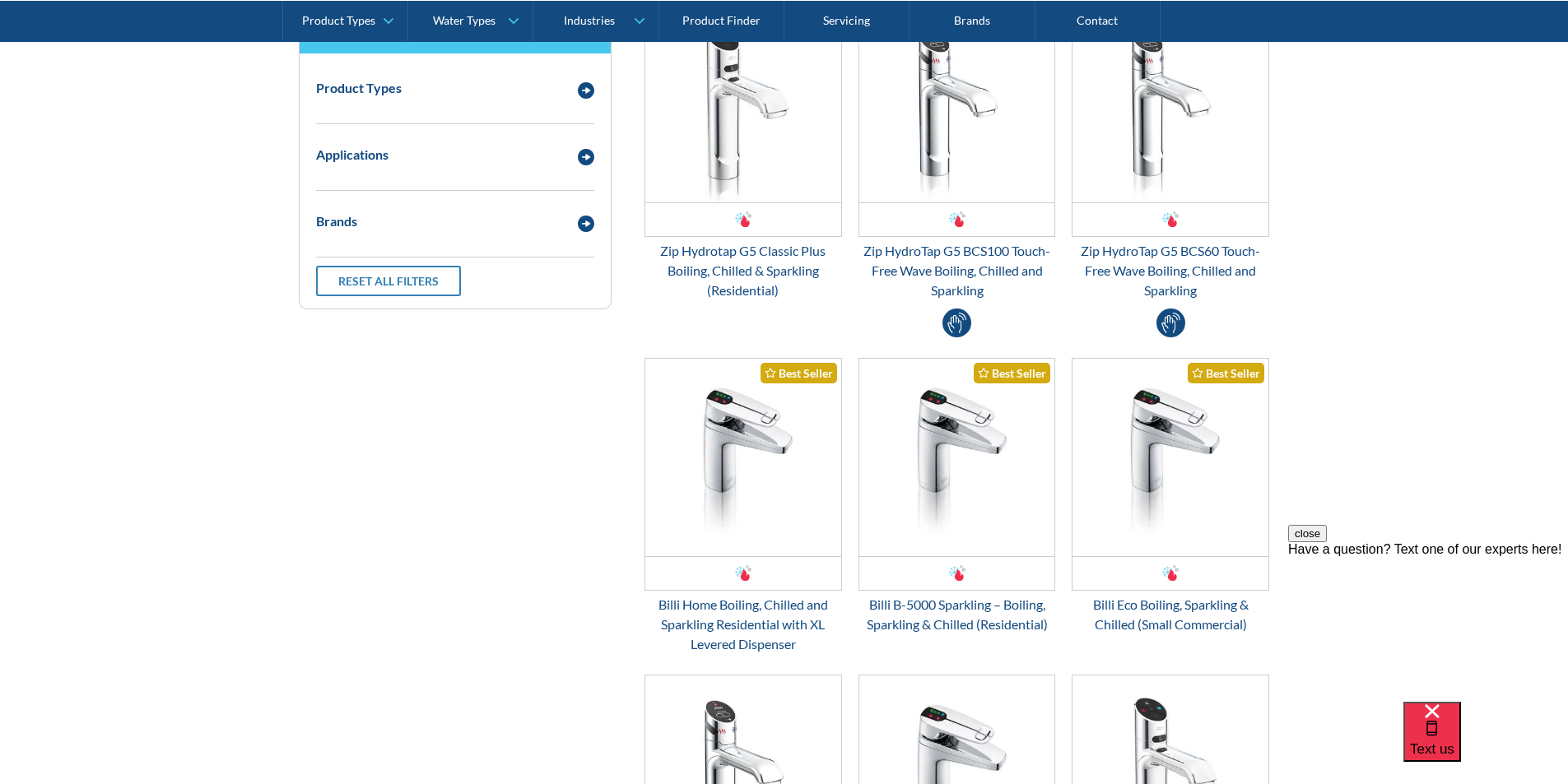
scroll to position [576, 0]
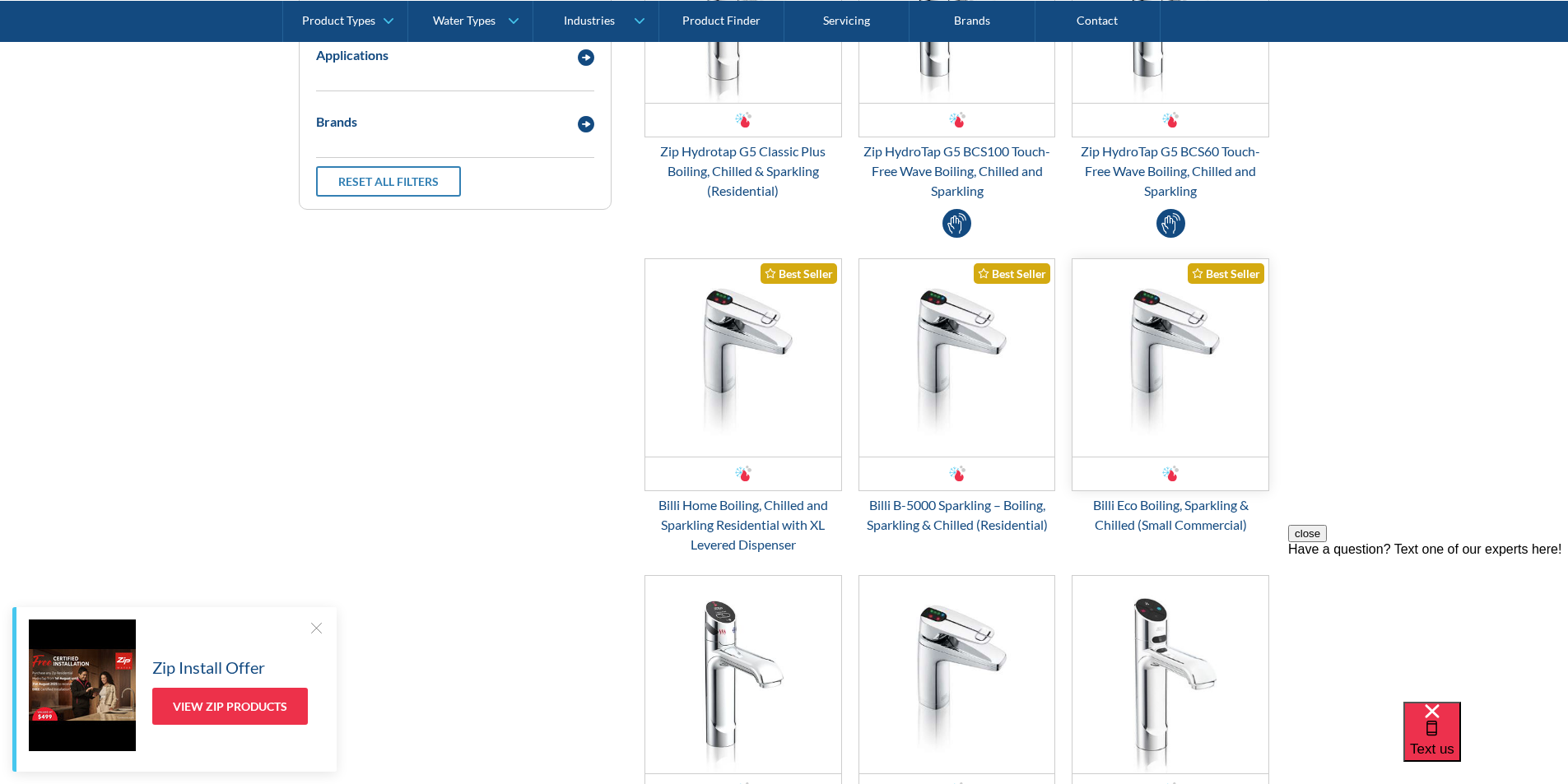
click at [1152, 386] on img "Email Form 3" at bounding box center [1170, 358] width 196 height 197
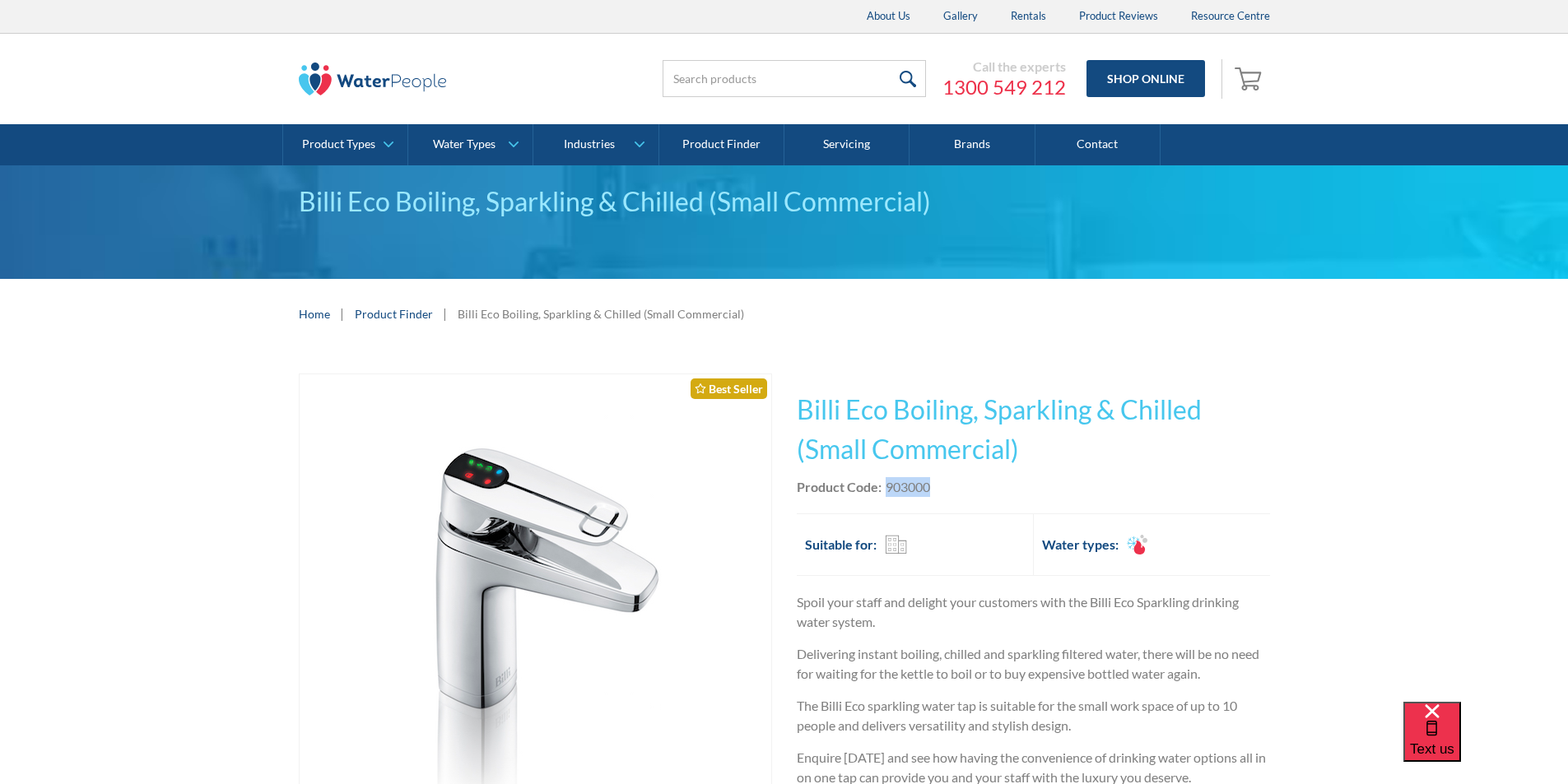
drag, startPoint x: 936, startPoint y: 482, endPoint x: 886, endPoint y: 487, distance: 50.2
click at [886, 487] on div "Product Code: 903000" at bounding box center [1033, 487] width 474 height 19
copy div "903000"
